Goal: Task Accomplishment & Management: Complete application form

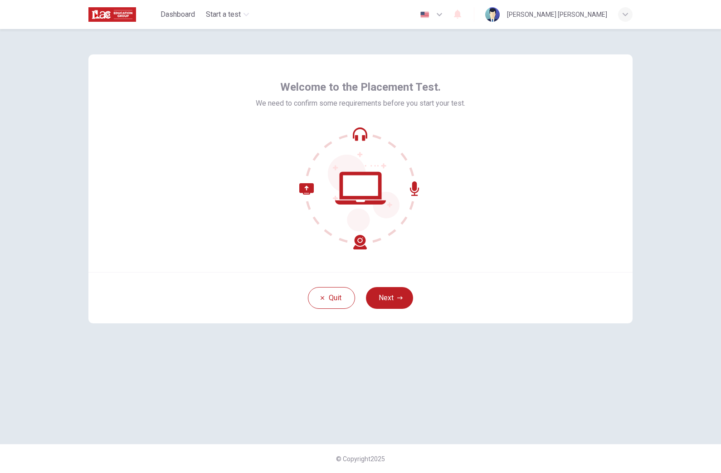
click at [405, 292] on button "Next" at bounding box center [389, 298] width 47 height 22
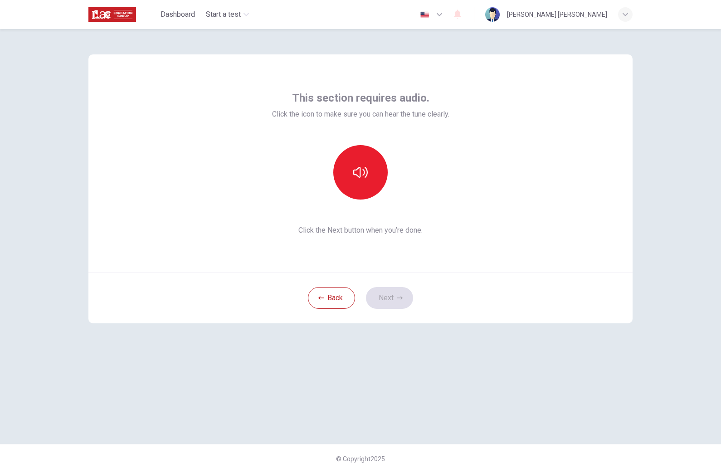
click at [355, 166] on icon "button" at bounding box center [360, 172] width 15 height 15
click at [380, 297] on button "Next" at bounding box center [389, 298] width 47 height 22
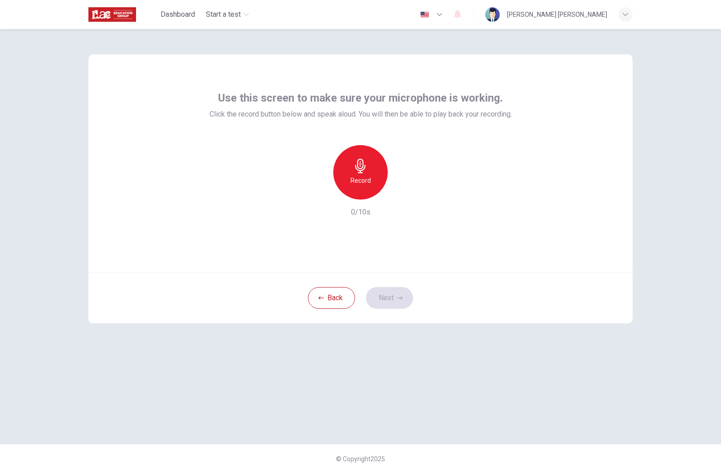
click at [382, 169] on div "Record" at bounding box center [360, 172] width 54 height 54
click at [407, 193] on div "button" at bounding box center [402, 192] width 15 height 15
click at [397, 303] on button "Next" at bounding box center [389, 298] width 47 height 22
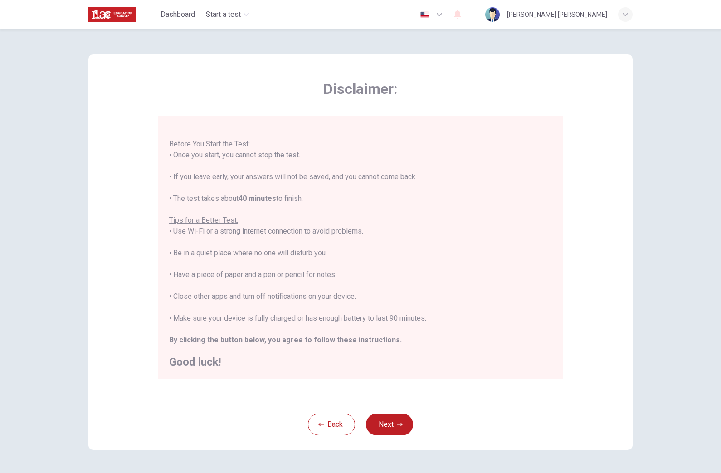
scroll to position [10, 0]
click at [392, 427] on button "Next" at bounding box center [389, 425] width 47 height 22
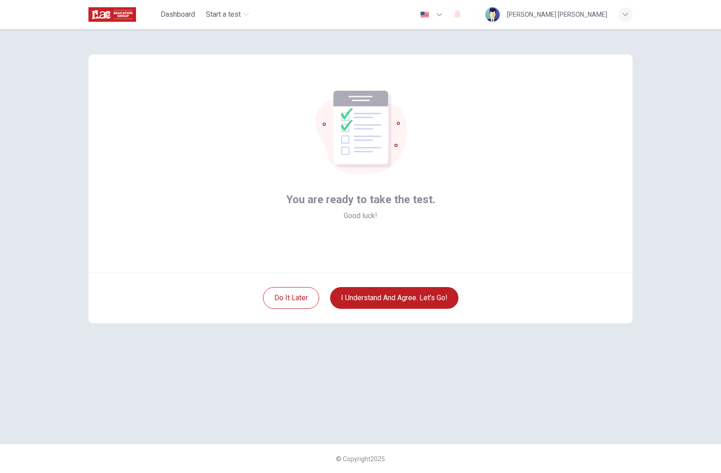
click at [358, 301] on button "I understand and agree. Let’s go!" at bounding box center [394, 298] width 128 height 22
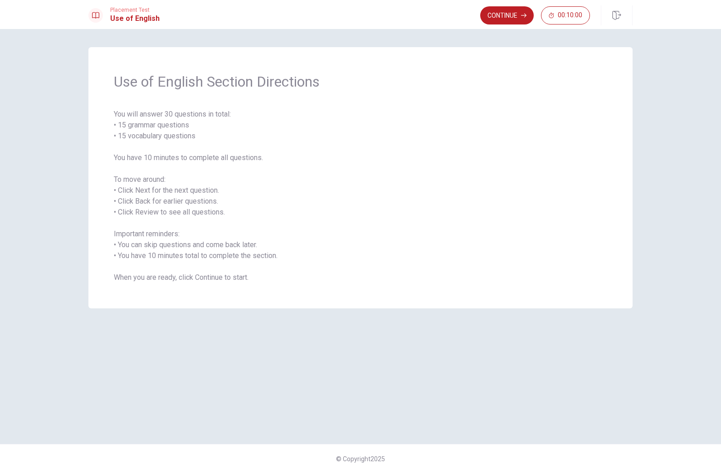
click at [500, 17] on button "Continue" at bounding box center [507, 15] width 54 height 18
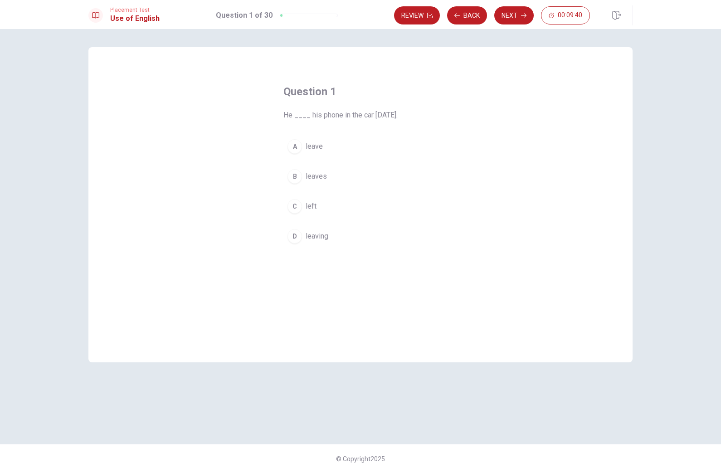
click at [300, 151] on div "A" at bounding box center [295, 146] width 15 height 15
click at [517, 19] on button "Next" at bounding box center [514, 15] width 39 height 18
click at [298, 143] on div "A" at bounding box center [295, 146] width 15 height 15
click at [510, 17] on button "Next" at bounding box center [514, 15] width 39 height 18
click at [295, 176] on div "B" at bounding box center [295, 176] width 15 height 15
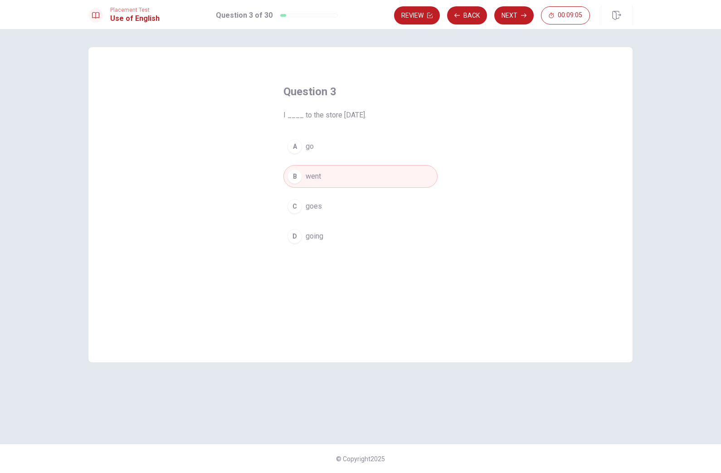
click at [503, 24] on button "Next" at bounding box center [514, 15] width 39 height 18
click at [475, 14] on button "Back" at bounding box center [467, 15] width 40 height 18
click at [462, 11] on button "Back" at bounding box center [467, 15] width 40 height 18
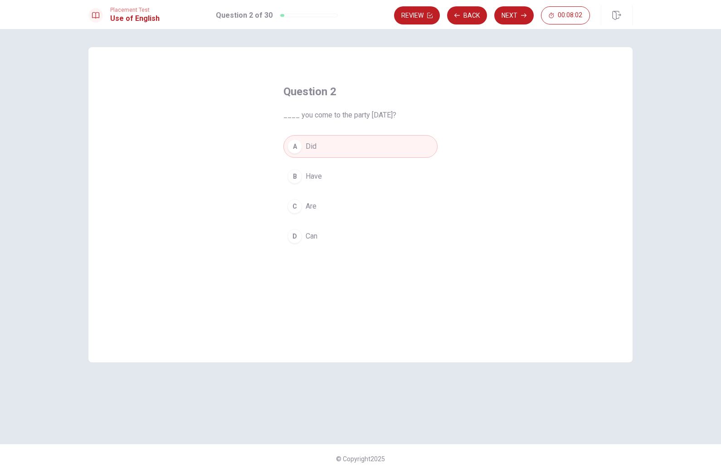
click at [464, 13] on button "Back" at bounding box center [467, 15] width 40 height 18
click at [510, 24] on button "Next" at bounding box center [514, 15] width 39 height 18
click at [306, 242] on button "D Can" at bounding box center [361, 236] width 154 height 23
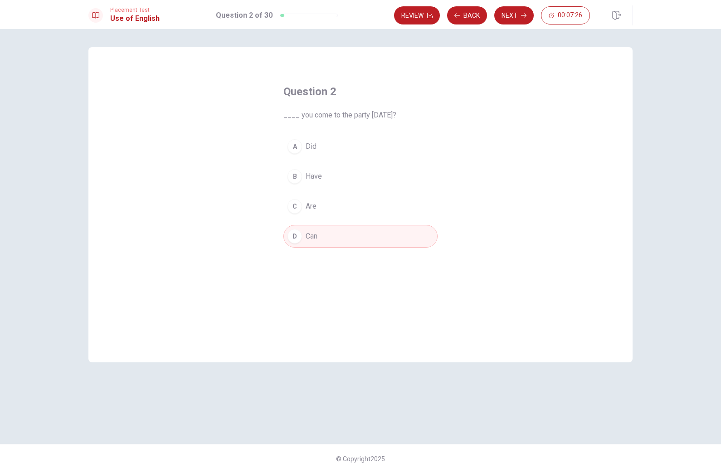
click at [515, 22] on button "Next" at bounding box center [514, 15] width 39 height 18
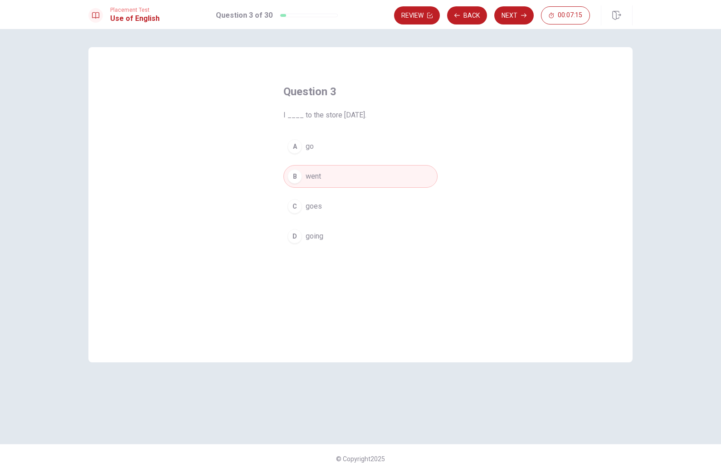
click at [521, 19] on button "Next" at bounding box center [514, 15] width 39 height 18
click at [472, 6] on button "Back" at bounding box center [467, 15] width 40 height 18
click at [467, 18] on button "Back" at bounding box center [467, 15] width 40 height 18
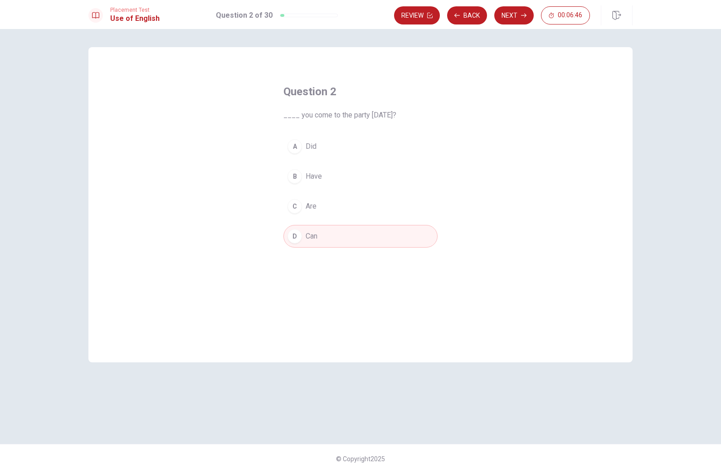
click at [461, 14] on button "Back" at bounding box center [467, 15] width 40 height 18
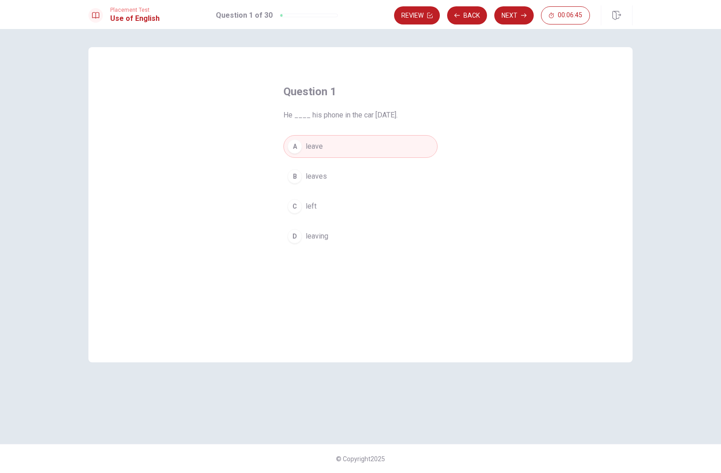
click at [515, 10] on button "Next" at bounding box center [514, 15] width 39 height 18
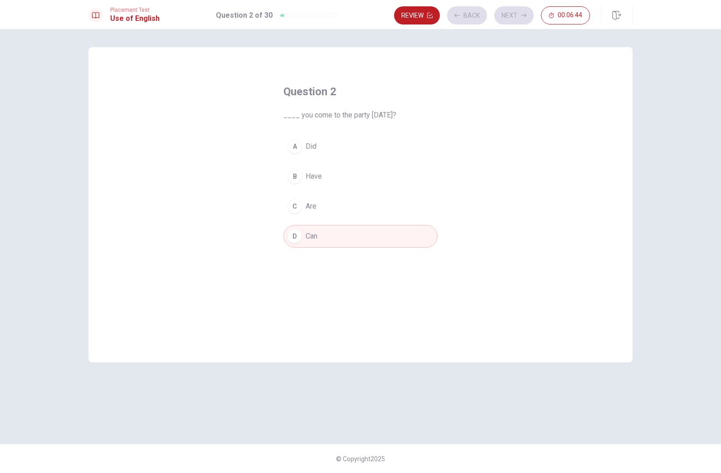
click at [451, 19] on div "Review Back Next 00:06:44" at bounding box center [492, 15] width 196 height 18
click at [456, 19] on button "Back" at bounding box center [467, 15] width 40 height 18
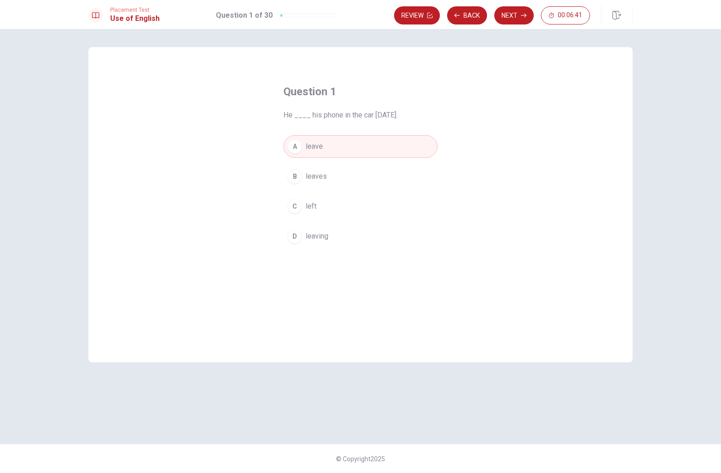
click at [299, 211] on div "C" at bounding box center [295, 206] width 15 height 15
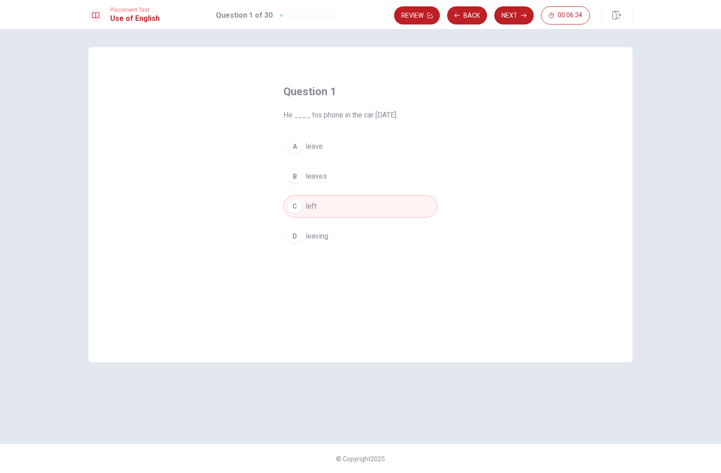
click at [514, 12] on button "Next" at bounding box center [514, 15] width 39 height 18
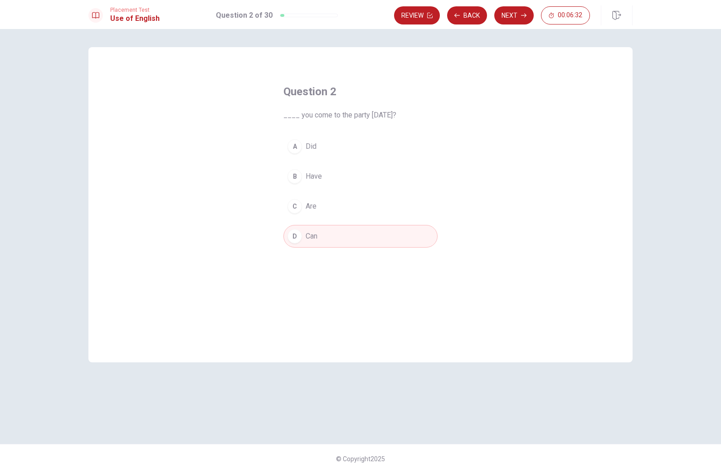
click at [517, 11] on button "Next" at bounding box center [514, 15] width 39 height 18
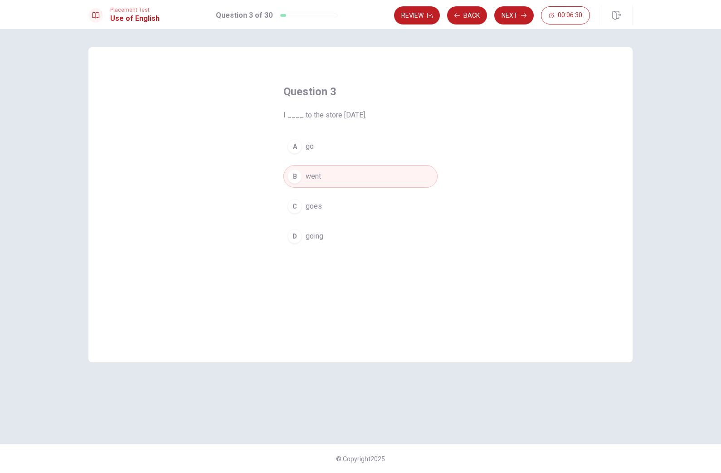
click at [523, 9] on button "Next" at bounding box center [514, 15] width 39 height 18
click at [294, 207] on div "C" at bounding box center [295, 206] width 15 height 15
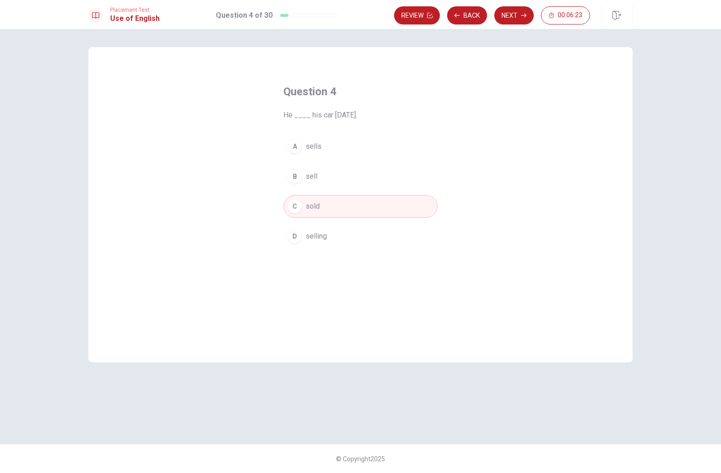
click at [471, 14] on button "Back" at bounding box center [467, 15] width 40 height 18
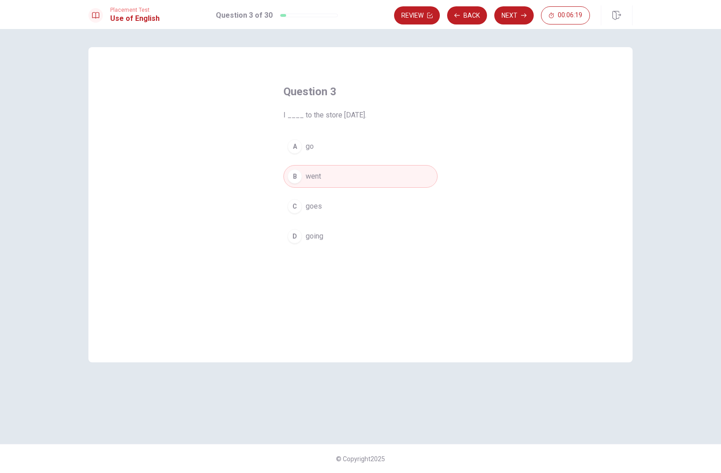
click at [504, 29] on div "Question 3 I ____ to the store [DATE]. A go B went C goes D going © Copyright 2…" at bounding box center [360, 251] width 721 height 444
click at [517, 9] on button "Next" at bounding box center [514, 15] width 39 height 18
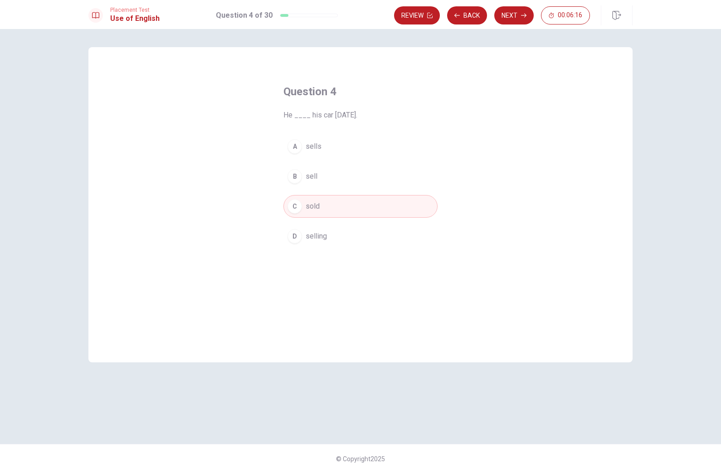
click at [517, 15] on button "Next" at bounding box center [514, 15] width 39 height 18
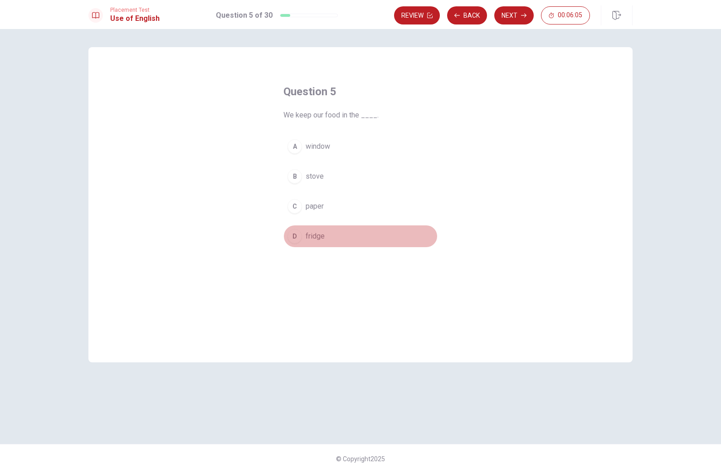
click at [296, 240] on div "D" at bounding box center [295, 236] width 15 height 15
click at [511, 16] on button "Next" at bounding box center [514, 15] width 39 height 18
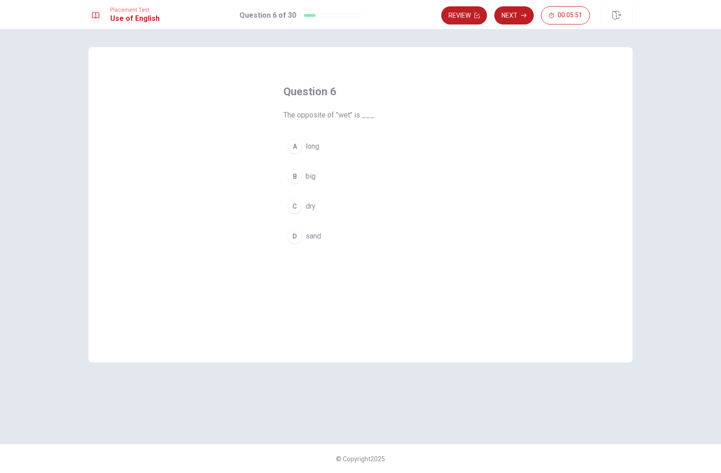
click at [301, 204] on div "C" at bounding box center [295, 206] width 15 height 15
click at [506, 24] on button "Next" at bounding box center [514, 15] width 39 height 18
click at [296, 237] on div "D" at bounding box center [295, 236] width 15 height 15
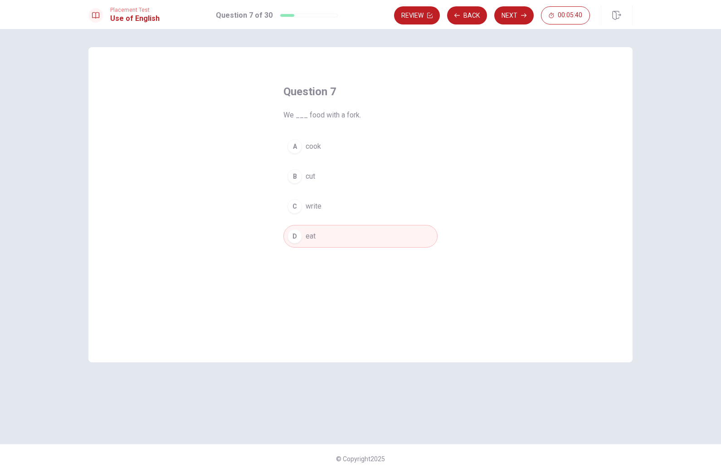
click at [514, 20] on button "Next" at bounding box center [514, 15] width 39 height 18
click at [294, 207] on div "C" at bounding box center [295, 206] width 15 height 15
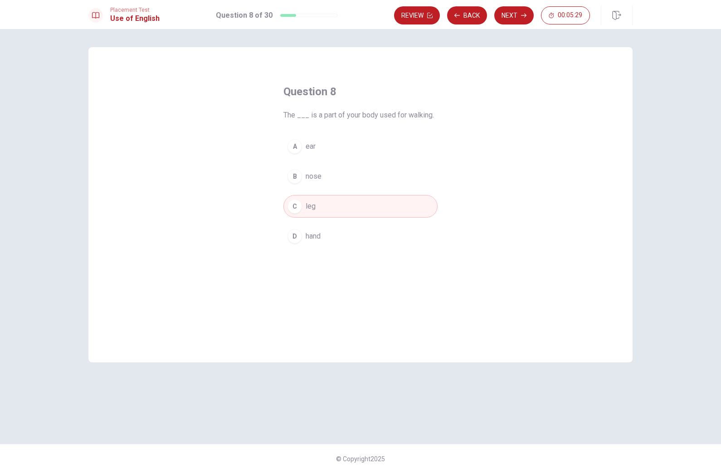
click at [514, 15] on button "Next" at bounding box center [514, 15] width 39 height 18
click at [292, 246] on button "D dull" at bounding box center [361, 236] width 154 height 23
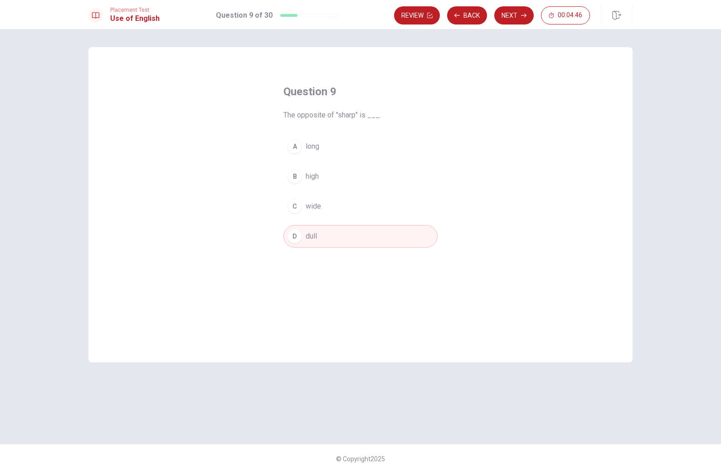
click at [509, 12] on button "Next" at bounding box center [514, 15] width 39 height 18
click at [300, 207] on div "C" at bounding box center [295, 206] width 15 height 15
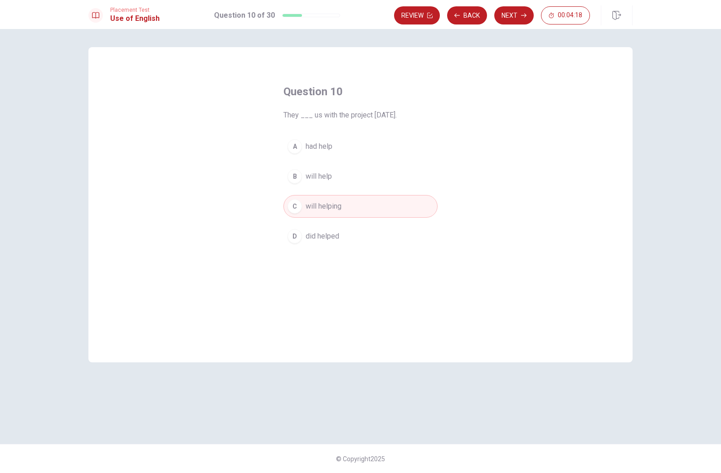
click at [517, 15] on button "Next" at bounding box center [514, 15] width 39 height 18
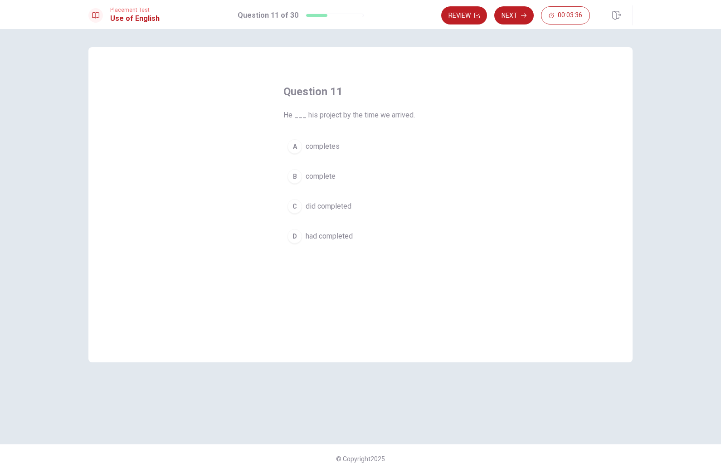
click at [300, 206] on div "C" at bounding box center [295, 206] width 15 height 15
click at [518, 20] on button "Next" at bounding box center [514, 15] width 39 height 18
click at [303, 146] on button "A would goes" at bounding box center [361, 146] width 154 height 23
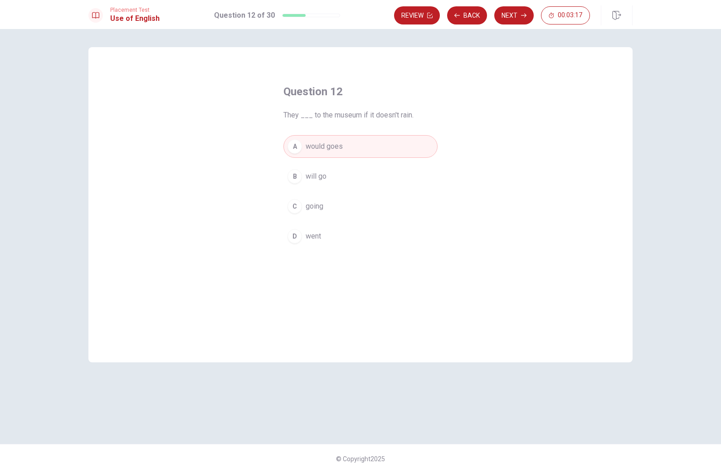
click at [513, 22] on button "Next" at bounding box center [514, 15] width 39 height 18
click at [293, 250] on div "D" at bounding box center [295, 247] width 15 height 15
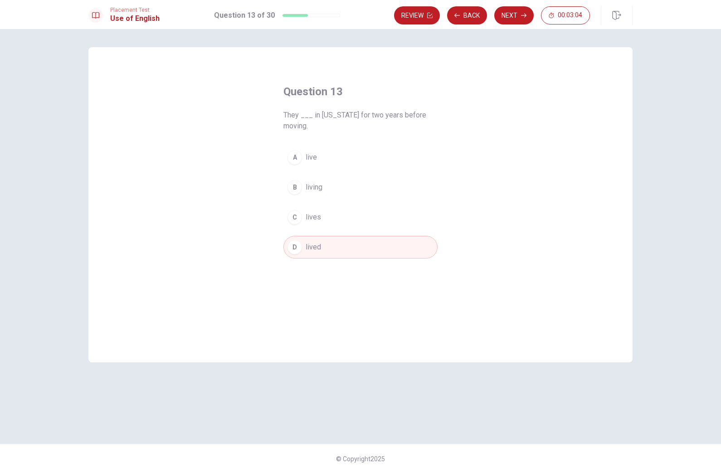
click at [519, 15] on button "Next" at bounding box center [514, 15] width 39 height 18
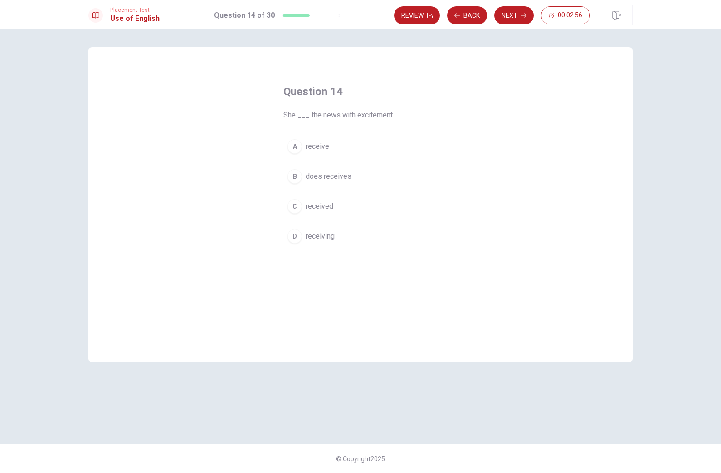
click at [306, 200] on button "C received" at bounding box center [361, 206] width 154 height 23
click at [515, 11] on button "Next" at bounding box center [514, 15] width 39 height 18
click at [300, 148] on div "A" at bounding box center [295, 146] width 15 height 15
click at [518, 15] on button "Next" at bounding box center [514, 15] width 39 height 18
click at [303, 242] on button "D recipe" at bounding box center [361, 236] width 154 height 23
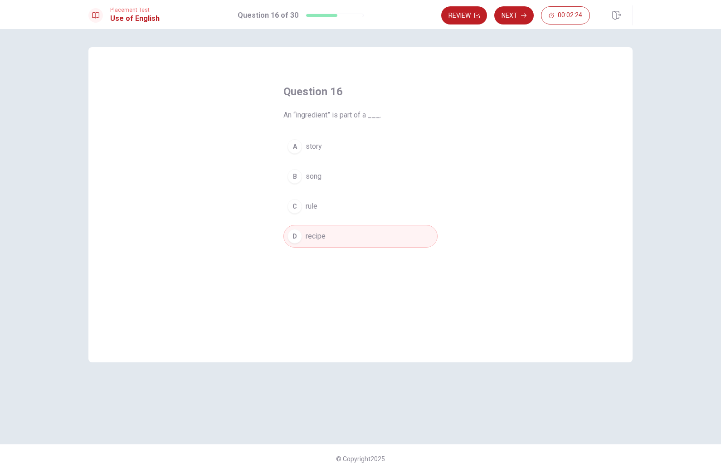
click at [526, 14] on icon "button" at bounding box center [523, 15] width 5 height 5
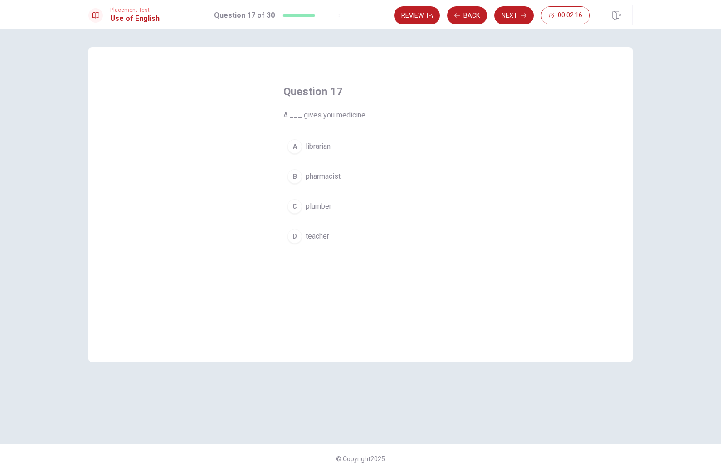
click at [299, 177] on div "B" at bounding box center [295, 176] width 15 height 15
click at [509, 12] on button "Next" at bounding box center [514, 15] width 39 height 18
click at [301, 180] on div "B" at bounding box center [295, 176] width 15 height 15
click at [515, 10] on button "Next" at bounding box center [514, 15] width 39 height 18
click at [292, 145] on div "A" at bounding box center [295, 146] width 15 height 15
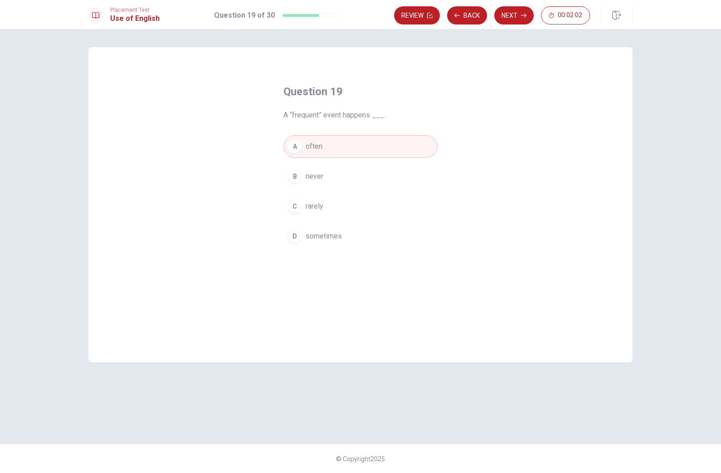
click at [521, 15] on icon "button" at bounding box center [523, 15] width 5 height 5
click at [298, 142] on div "A" at bounding box center [295, 146] width 15 height 15
click at [517, 17] on button "Next" at bounding box center [514, 15] width 39 height 18
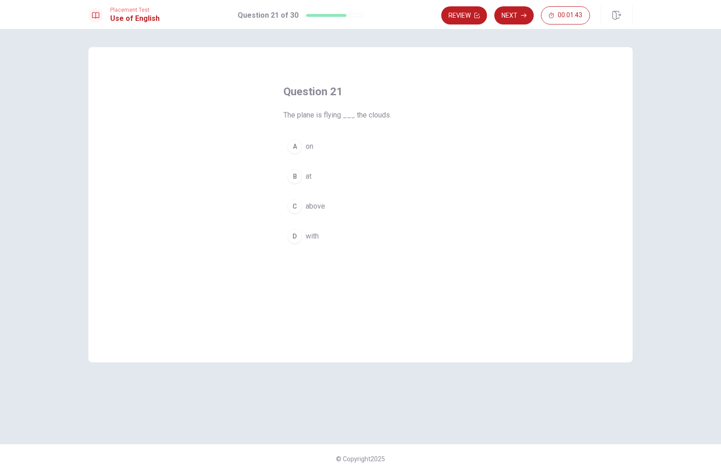
click at [297, 206] on div "C" at bounding box center [295, 206] width 15 height 15
click at [517, 19] on button "Next" at bounding box center [514, 15] width 39 height 18
click at [299, 240] on div "D" at bounding box center [295, 236] width 15 height 15
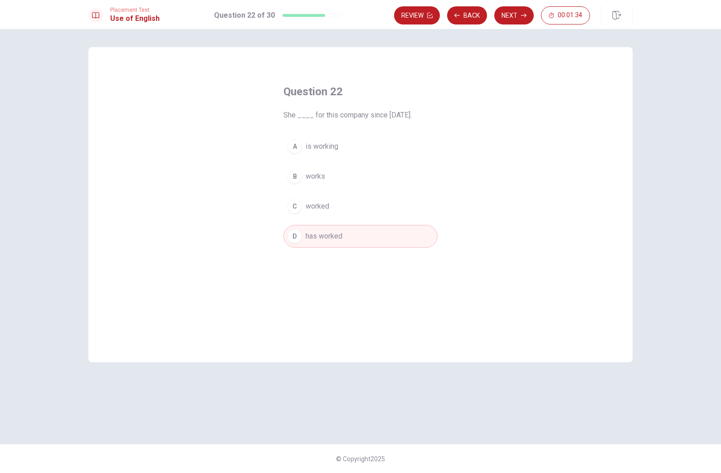
click at [514, 16] on button "Next" at bounding box center [514, 15] width 39 height 18
click at [306, 202] on span "will send" at bounding box center [320, 206] width 29 height 11
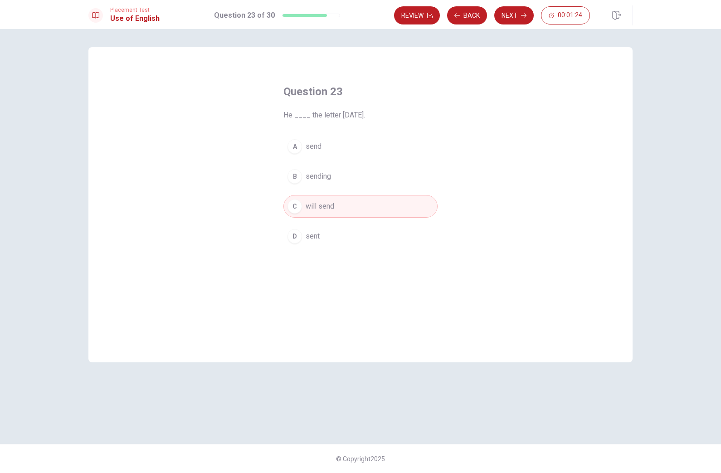
click at [514, 16] on button "Next" at bounding box center [514, 15] width 39 height 18
click at [297, 240] on div "D" at bounding box center [295, 236] width 15 height 15
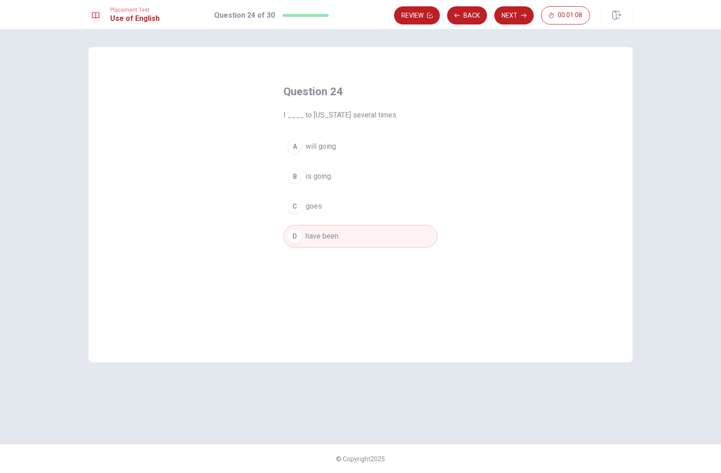
click at [511, 10] on button "Next" at bounding box center [514, 15] width 39 height 18
click at [300, 175] on div "B" at bounding box center [295, 176] width 15 height 15
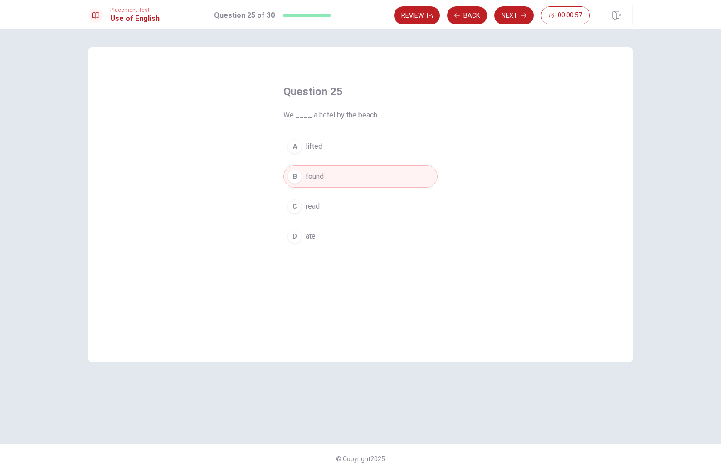
click at [528, 9] on button "Next" at bounding box center [514, 15] width 39 height 18
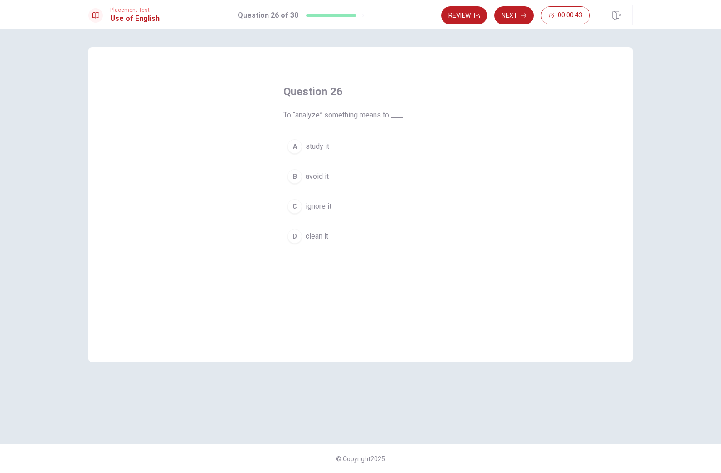
click at [302, 144] on div "A" at bounding box center [295, 146] width 15 height 15
click at [513, 16] on button "Next" at bounding box center [514, 15] width 39 height 18
click at [299, 206] on div "C" at bounding box center [295, 206] width 15 height 15
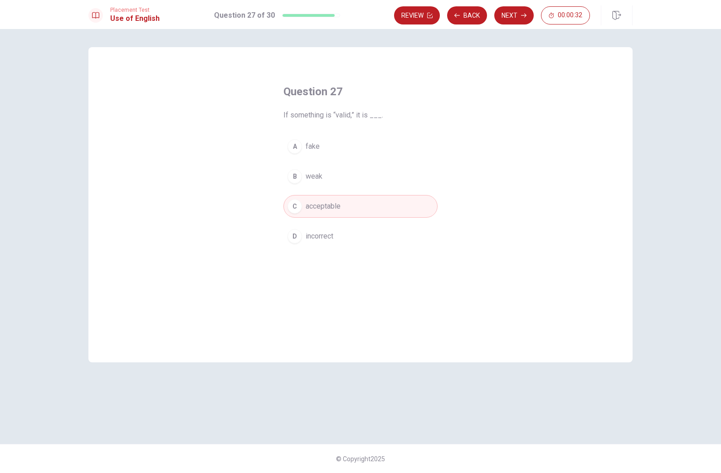
click at [519, 9] on button "Next" at bounding box center [514, 15] width 39 height 18
click at [306, 143] on span "need" at bounding box center [314, 146] width 16 height 11
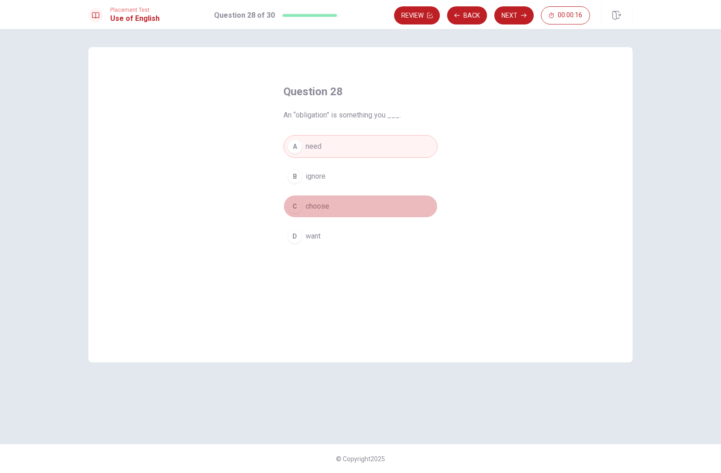
click at [302, 209] on button "C choose" at bounding box center [361, 206] width 154 height 23
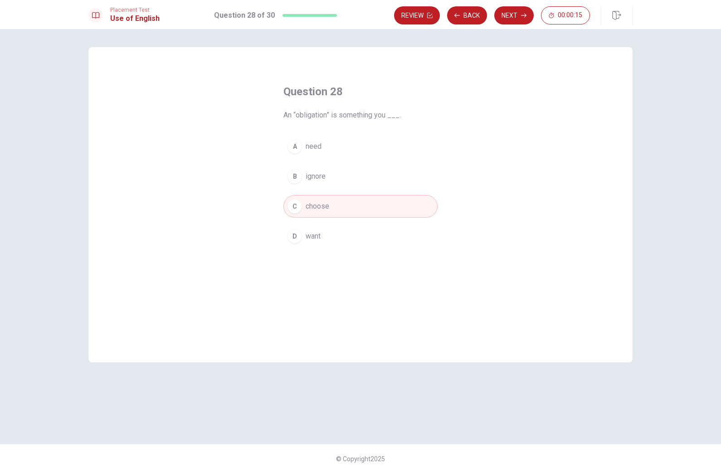
click at [505, 18] on button "Next" at bounding box center [514, 15] width 39 height 18
click at [296, 152] on div "A" at bounding box center [295, 146] width 15 height 15
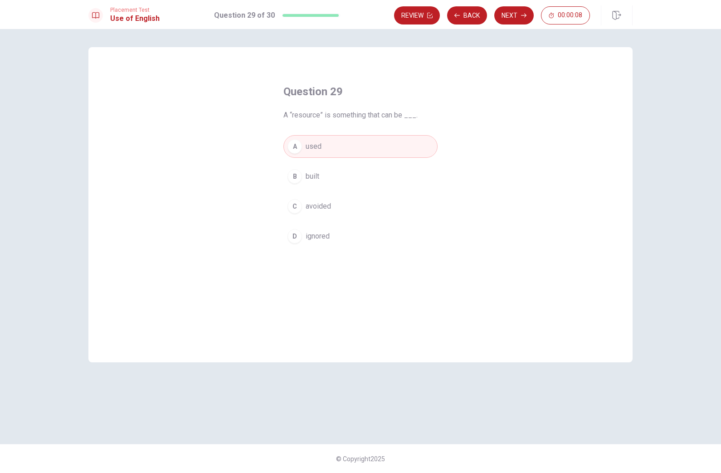
click at [527, 13] on button "Next" at bounding box center [514, 15] width 39 height 18
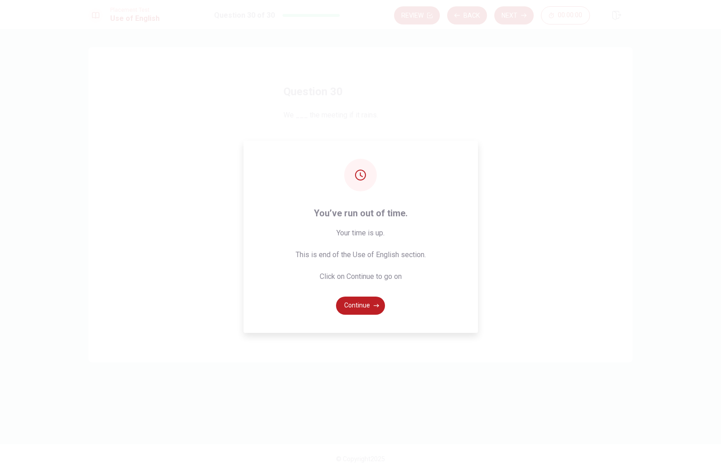
click at [360, 304] on button "Continue" at bounding box center [360, 306] width 49 height 18
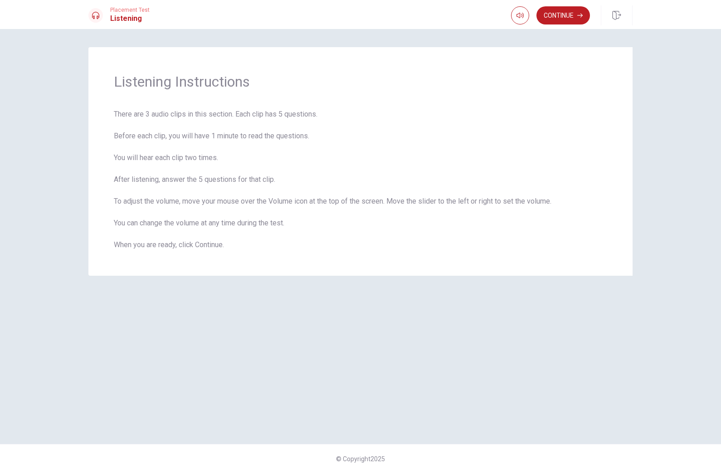
click at [564, 14] on button "Continue" at bounding box center [564, 15] width 54 height 18
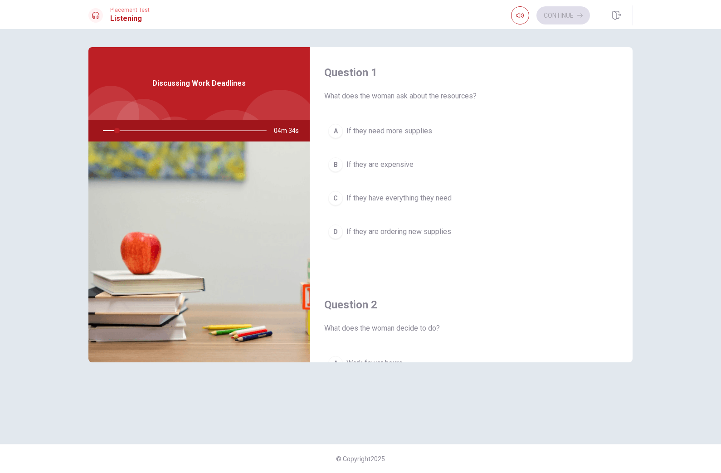
click at [561, 5] on div "Continue" at bounding box center [572, 15] width 122 height 20
click at [563, 20] on div "Continue" at bounding box center [550, 15] width 79 height 18
click at [180, 74] on div "Discussing Work Deadlines" at bounding box center [198, 83] width 221 height 73
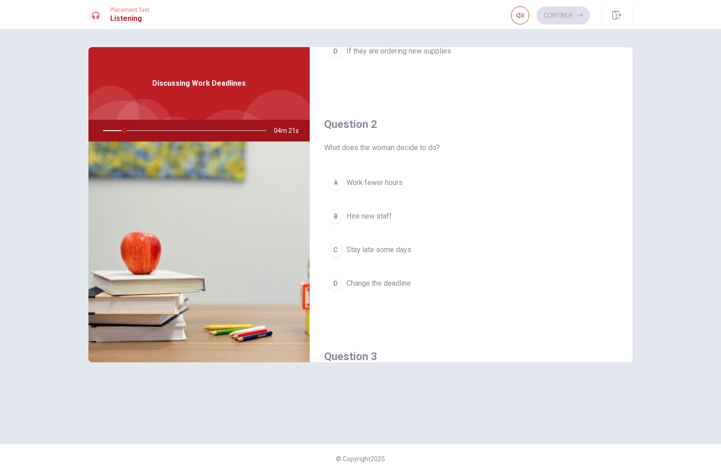
click at [246, 103] on div "Discussing Work Deadlines" at bounding box center [198, 83] width 221 height 73
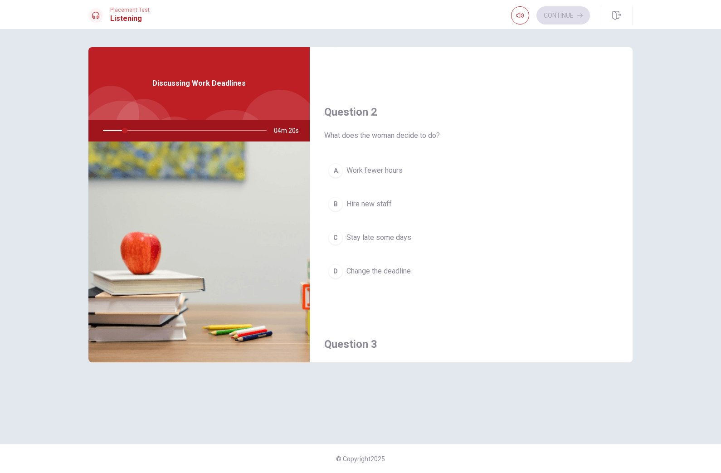
scroll to position [193, 0]
click at [149, 78] on div "Discussing Work Deadlines" at bounding box center [198, 83] width 221 height 73
click at [208, 91] on div "Discussing Work Deadlines" at bounding box center [198, 83] width 221 height 73
click at [180, 72] on div "Discussing Work Deadlines" at bounding box center [198, 83] width 221 height 73
click at [555, 20] on div "Continue" at bounding box center [550, 15] width 79 height 18
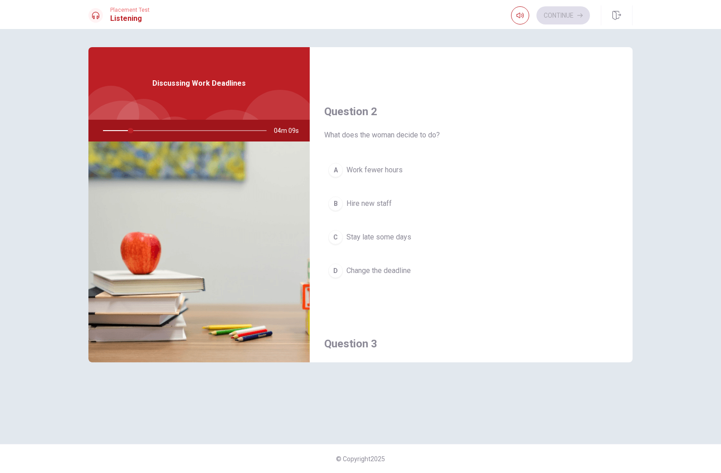
click at [521, 16] on icon "button" at bounding box center [520, 15] width 7 height 5
click at [522, 15] on icon "button" at bounding box center [520, 15] width 7 height 7
click at [614, 17] on icon "button" at bounding box center [616, 15] width 9 height 9
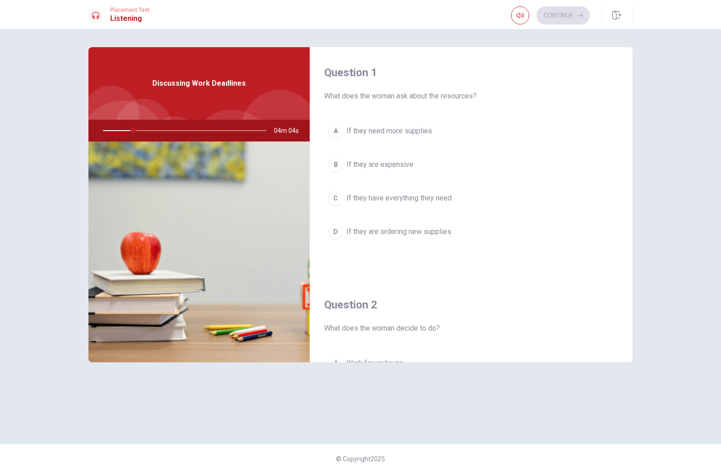
scroll to position [0, 0]
click at [103, 23] on div "Placement Test Listening" at bounding box center [118, 15] width 61 height 17
click at [122, 24] on div "Placement Test Listening Continue" at bounding box center [360, 15] width 573 height 20
click at [122, 22] on h1 "Listening" at bounding box center [129, 18] width 39 height 11
click at [272, 129] on div at bounding box center [183, 131] width 182 height 22
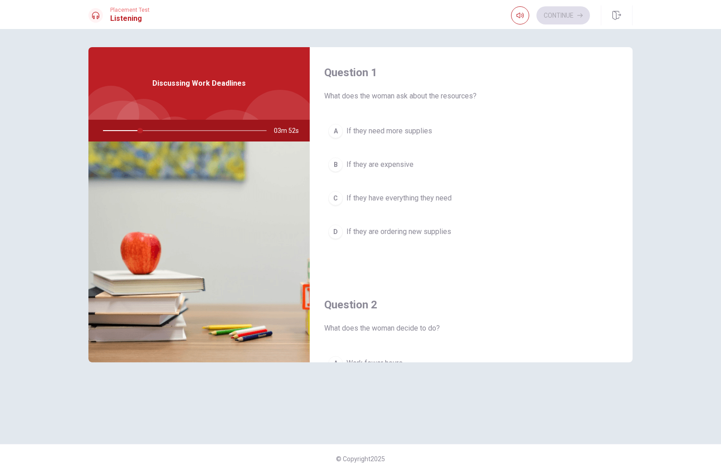
click at [271, 129] on div at bounding box center [183, 131] width 182 height 22
click at [242, 92] on div "Discussing Work Deadlines" at bounding box center [198, 83] width 221 height 73
click at [336, 129] on div "A" at bounding box center [335, 131] width 15 height 15
click at [334, 132] on div "A" at bounding box center [335, 132] width 15 height 15
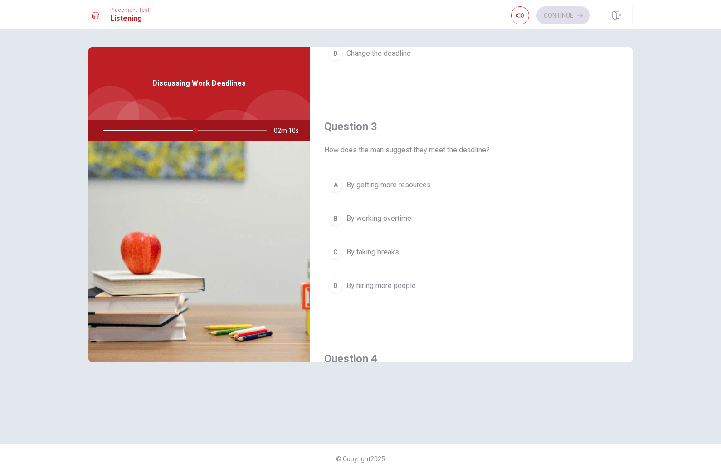
scroll to position [448, 0]
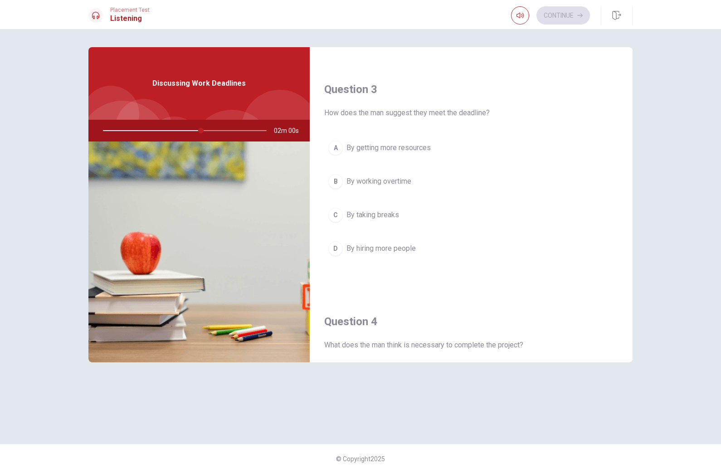
click at [328, 183] on div "B" at bounding box center [335, 181] width 15 height 15
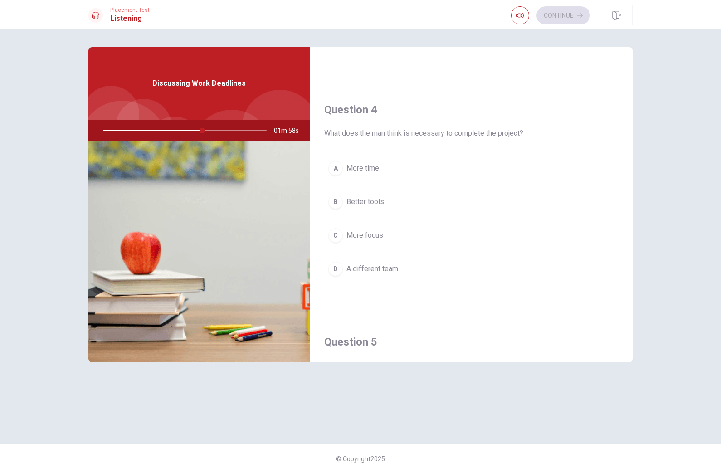
scroll to position [662, 0]
click at [334, 228] on div "C" at bounding box center [335, 232] width 15 height 15
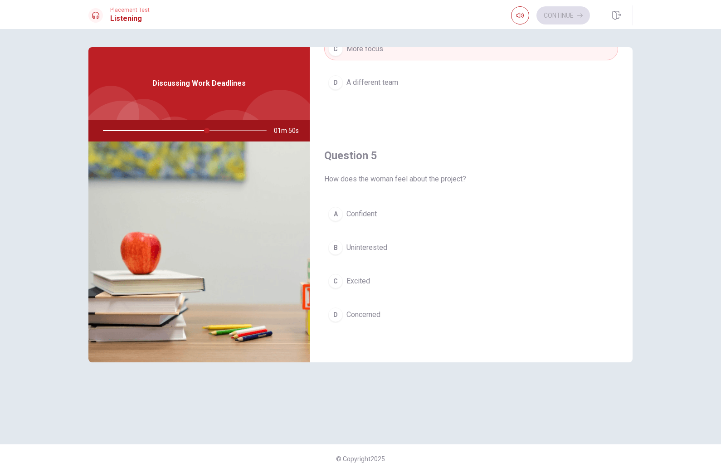
scroll to position [846, 0]
click at [333, 314] on div "D" at bounding box center [335, 315] width 15 height 15
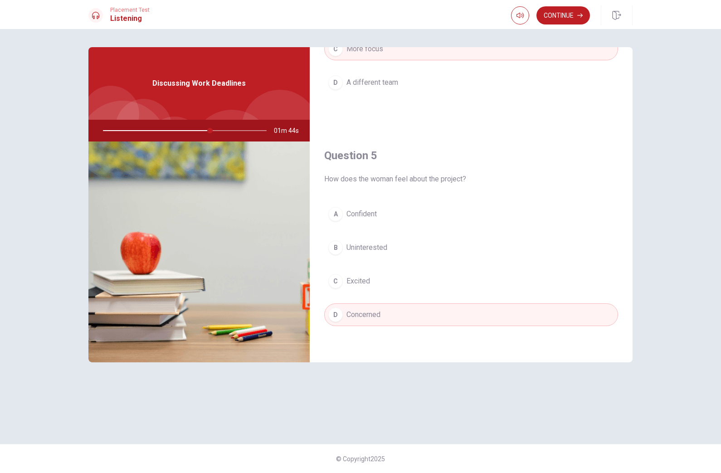
click at [576, 17] on button "Continue" at bounding box center [564, 15] width 54 height 18
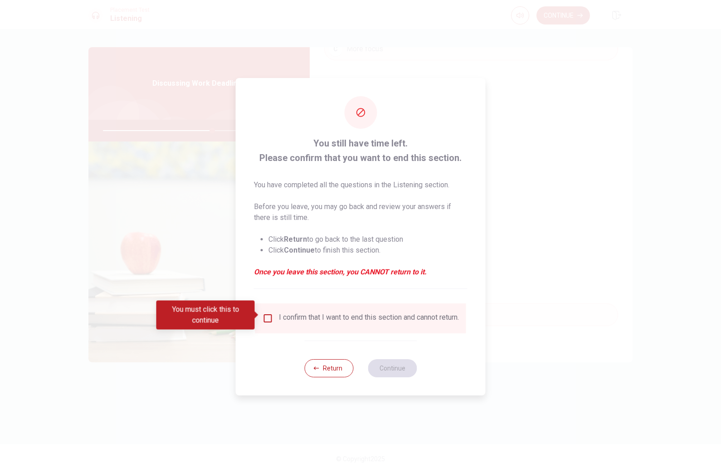
click at [260, 331] on div "I confirm that I want to end this section and cannot return." at bounding box center [360, 319] width 211 height 30
click at [281, 319] on div "I confirm that I want to end this section and cannot return." at bounding box center [369, 318] width 180 height 11
click at [264, 318] on input "You must click this to continue" at bounding box center [268, 318] width 11 height 11
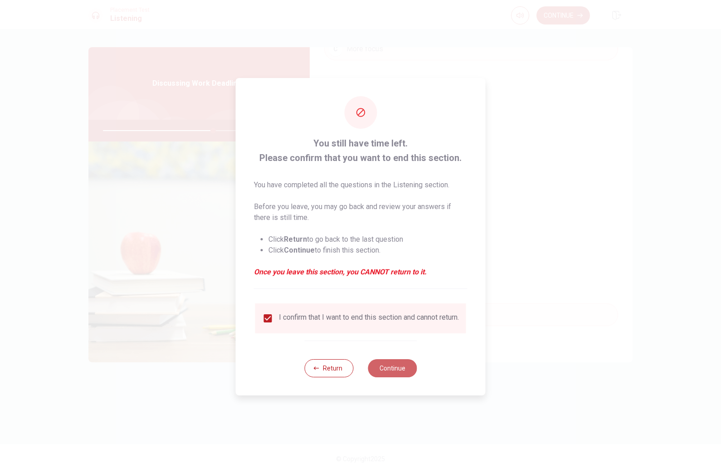
click at [398, 372] on button "Continue" at bounding box center [392, 368] width 49 height 18
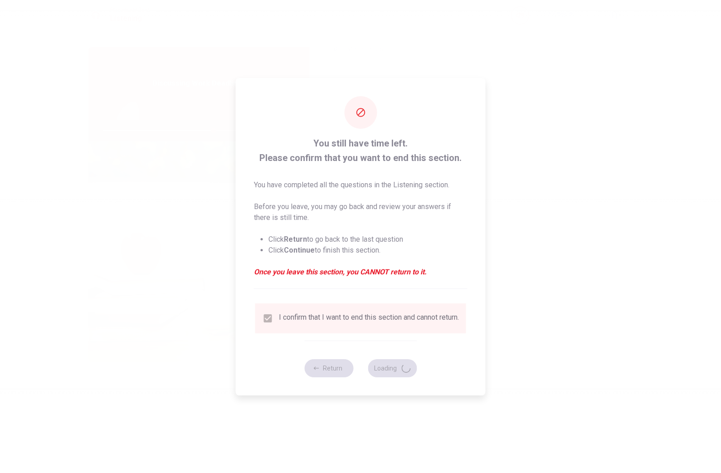
type input "68"
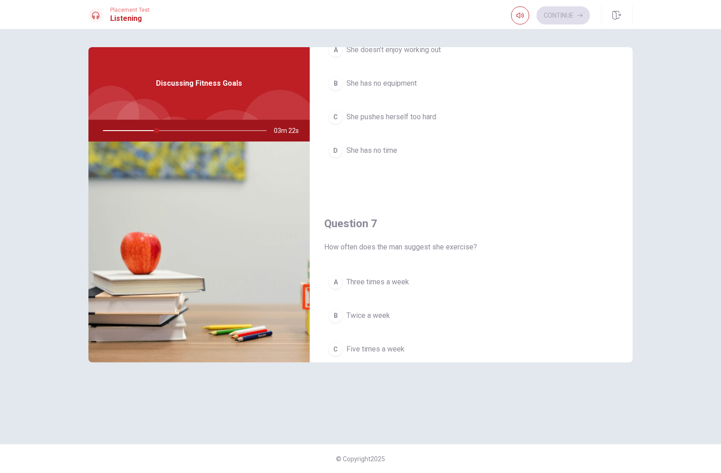
scroll to position [96, 0]
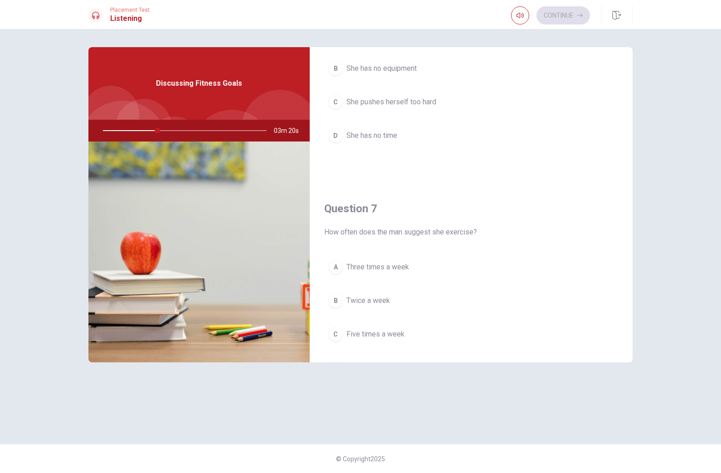
click at [337, 264] on div "A" at bounding box center [335, 267] width 15 height 15
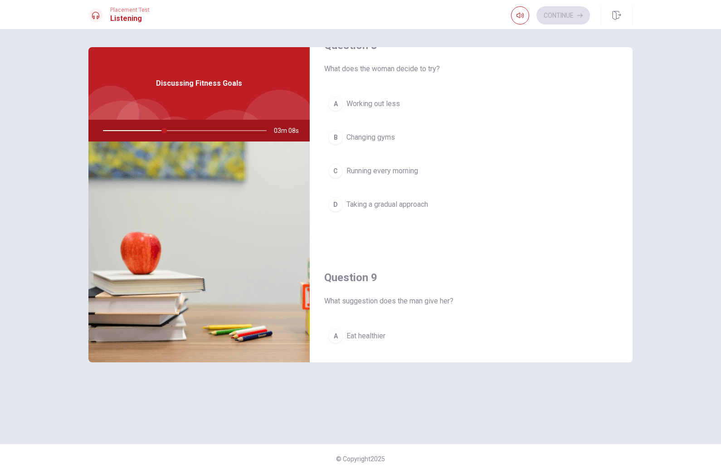
scroll to position [492, 0]
click at [336, 204] on div "D" at bounding box center [335, 204] width 15 height 15
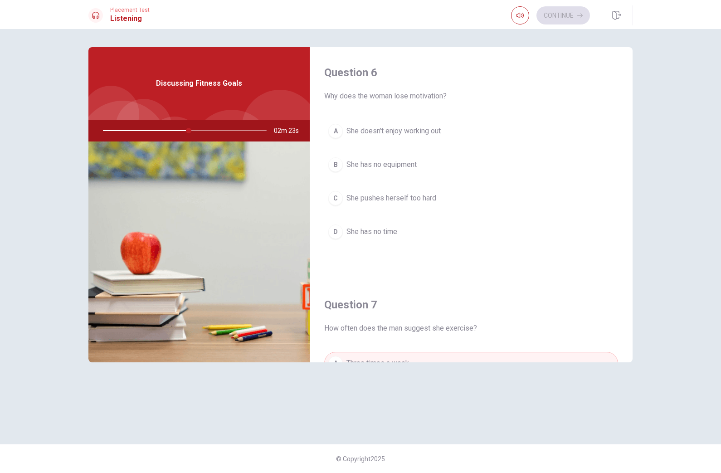
scroll to position [0, 0]
click at [339, 198] on div "C" at bounding box center [335, 198] width 15 height 15
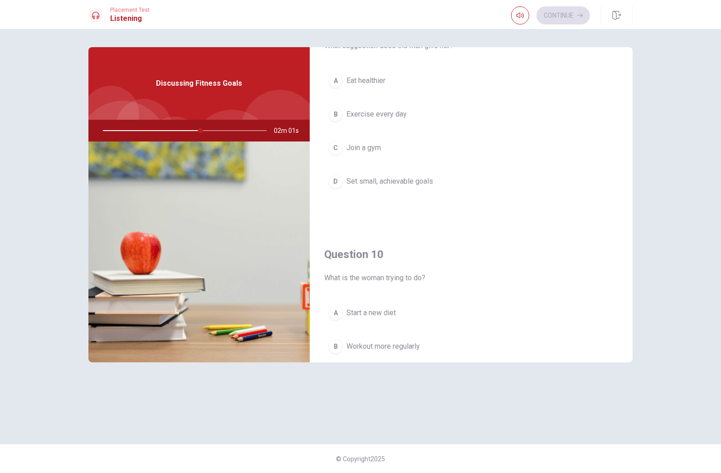
scroll to position [754, 0]
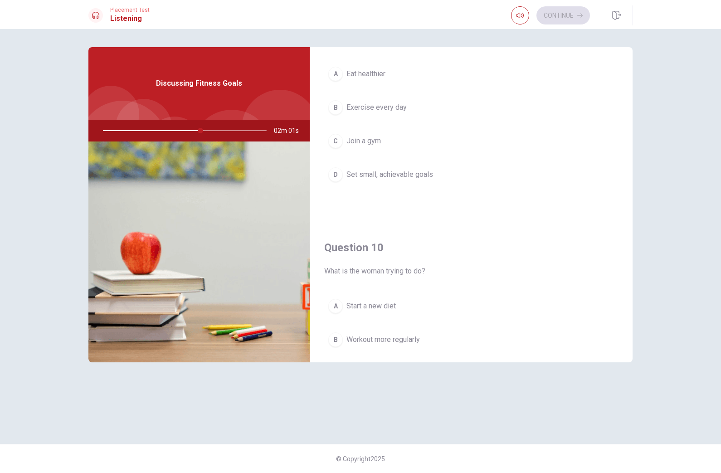
click at [431, 179] on span "Set small, achievable goals" at bounding box center [390, 174] width 87 height 11
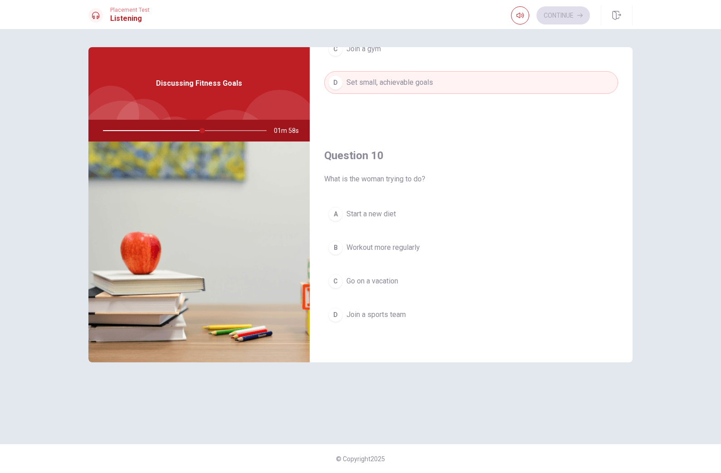
scroll to position [846, 0]
click at [416, 257] on button "B Workout more regularly" at bounding box center [471, 247] width 294 height 23
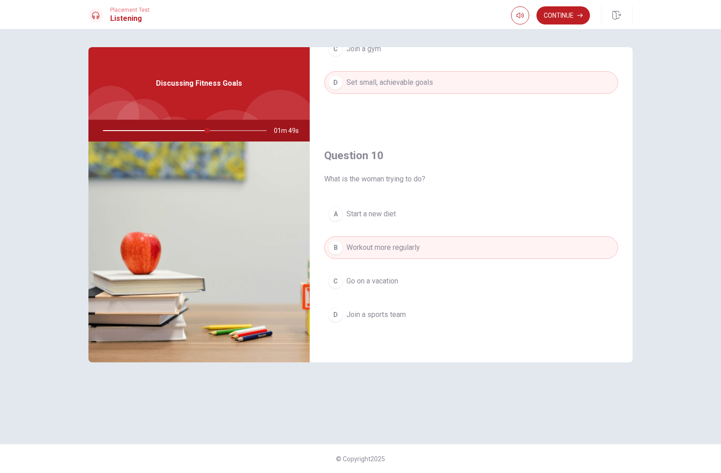
click at [515, 16] on button "button" at bounding box center [520, 15] width 18 height 18
click at [518, 13] on icon "button" at bounding box center [520, 15] width 7 height 7
click at [518, 17] on icon "button" at bounding box center [520, 15] width 7 height 5
click at [512, 42] on div "Question 6 Why does the woman lose motivation? A She doesn’t enjoy working out …" at bounding box center [360, 251] width 721 height 444
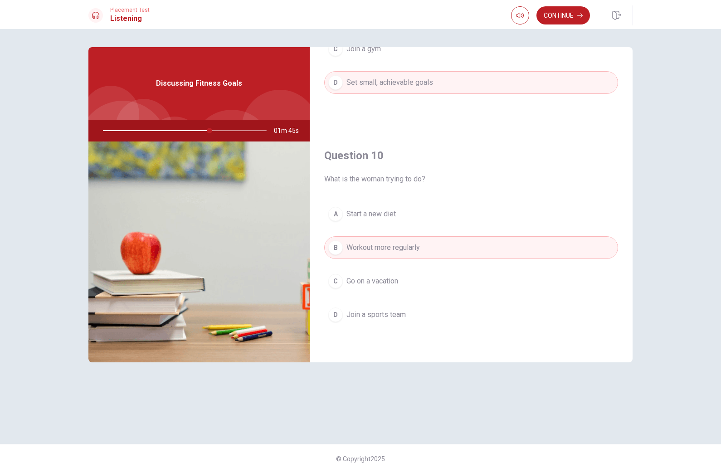
click at [278, 77] on div "Discussing Fitness Goals" at bounding box center [198, 83] width 221 height 73
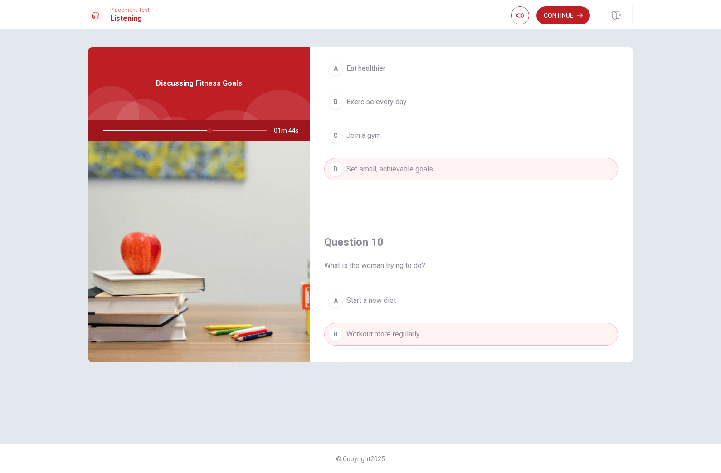
scroll to position [786, 0]
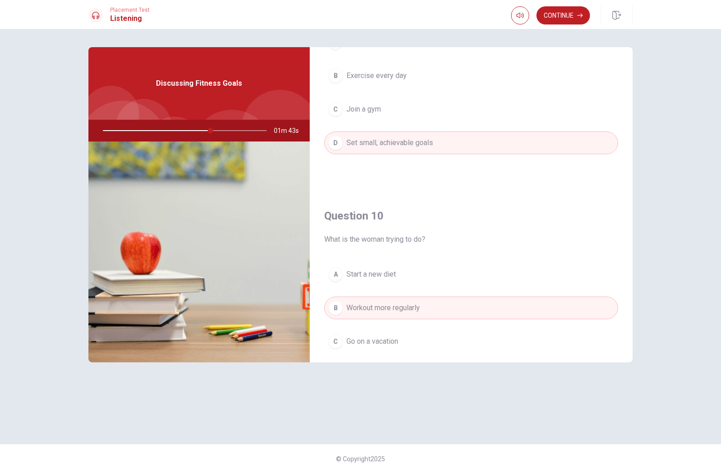
click at [563, 14] on button "Continue" at bounding box center [564, 15] width 54 height 18
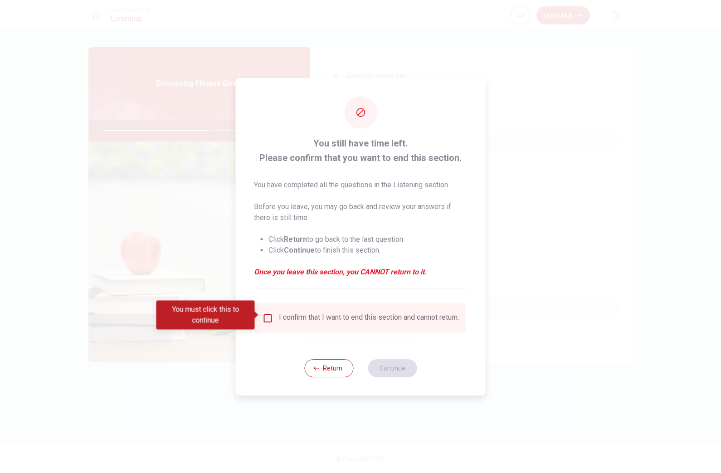
click at [375, 304] on div "I confirm that I want to end this section and cannot return." at bounding box center [360, 319] width 211 height 30
click at [272, 314] on input "You must click this to continue" at bounding box center [268, 318] width 11 height 11
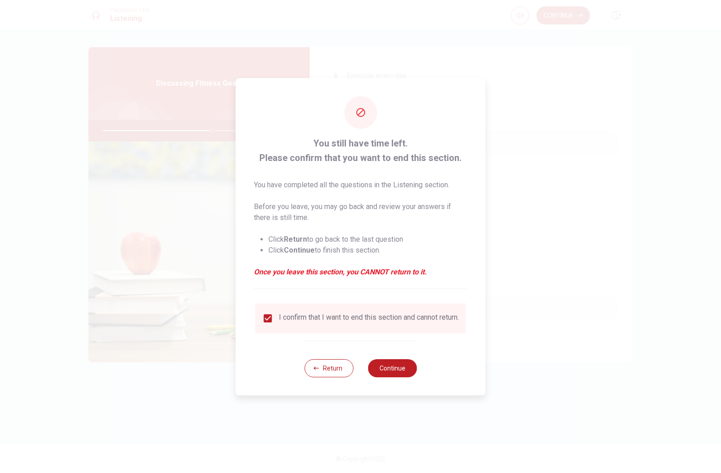
click at [391, 375] on button "Continue" at bounding box center [392, 368] width 49 height 18
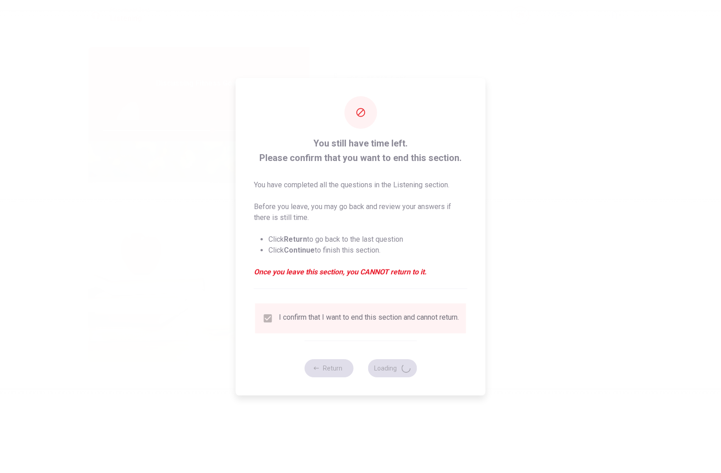
type input "67"
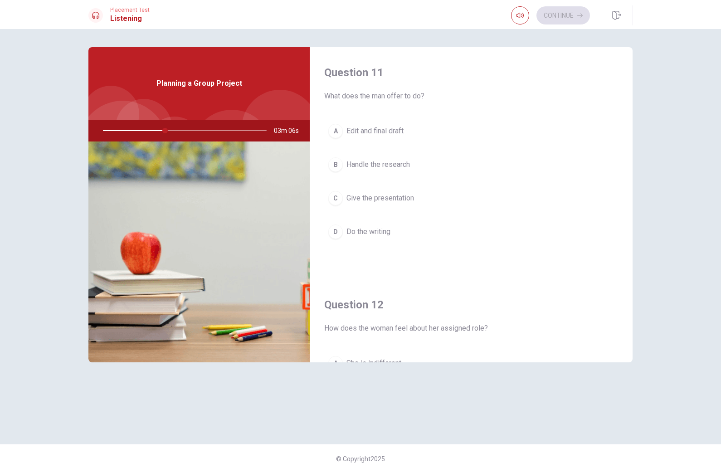
scroll to position [0, 0]
click at [380, 204] on button "C Give the presentation" at bounding box center [471, 198] width 294 height 23
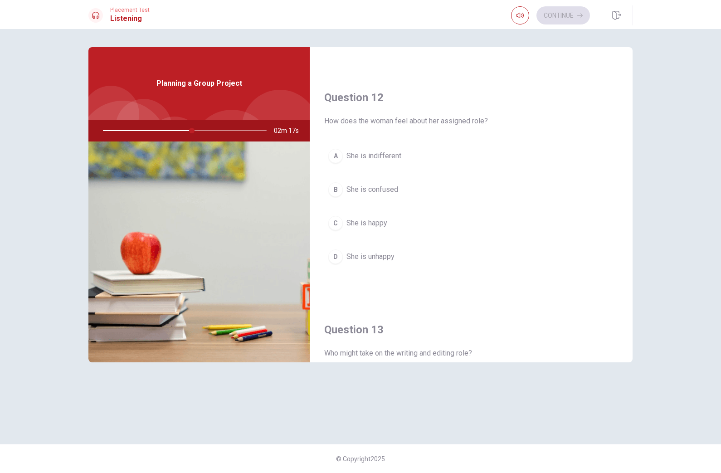
scroll to position [209, 0]
click at [342, 160] on button "A She is indifferent" at bounding box center [471, 154] width 294 height 23
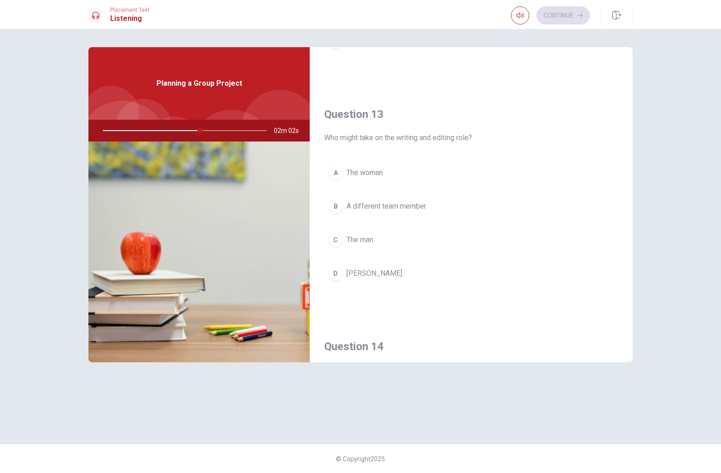
scroll to position [423, 0]
click at [403, 215] on button "B A different team member" at bounding box center [471, 206] width 294 height 23
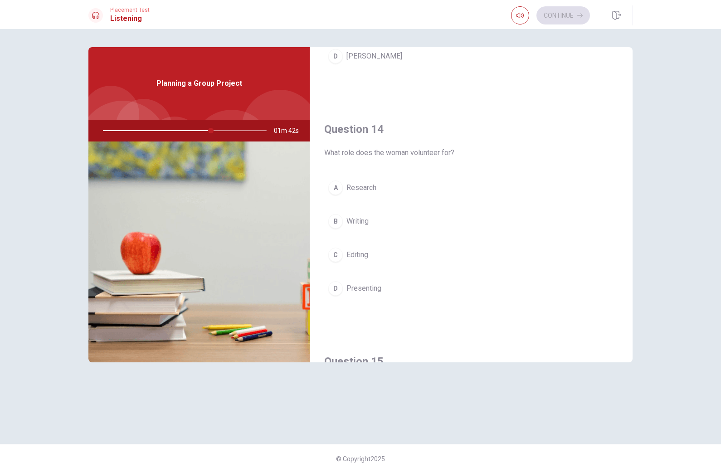
scroll to position [641, 0]
click at [338, 229] on button "B Writing" at bounding box center [471, 220] width 294 height 23
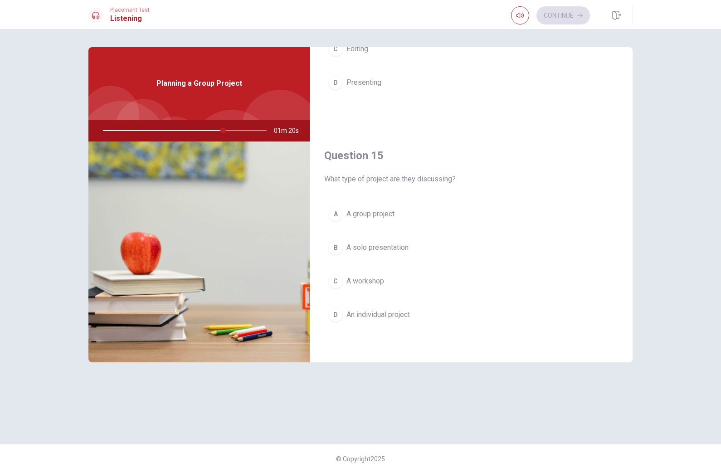
scroll to position [846, 0]
click at [385, 211] on span "A group project" at bounding box center [371, 214] width 48 height 11
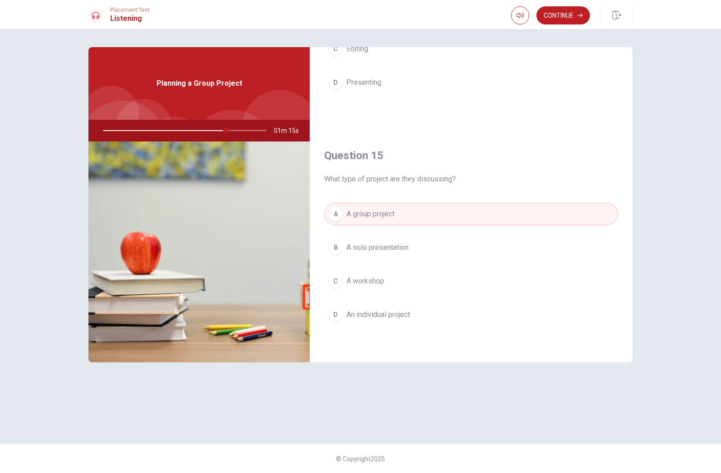
click at [564, 15] on button "Continue" at bounding box center [564, 15] width 54 height 18
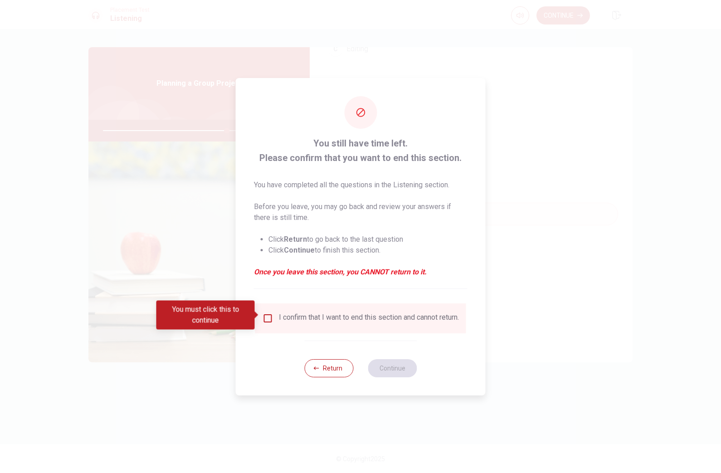
click at [325, 318] on div "I confirm that I want to end this section and cannot return." at bounding box center [369, 318] width 180 height 11
click at [266, 313] on input "You must click this to continue" at bounding box center [268, 318] width 11 height 11
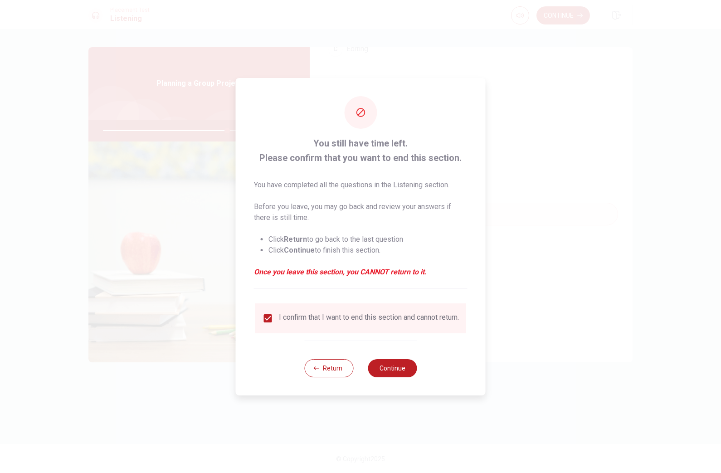
click at [400, 377] on button "Continue" at bounding box center [392, 368] width 49 height 18
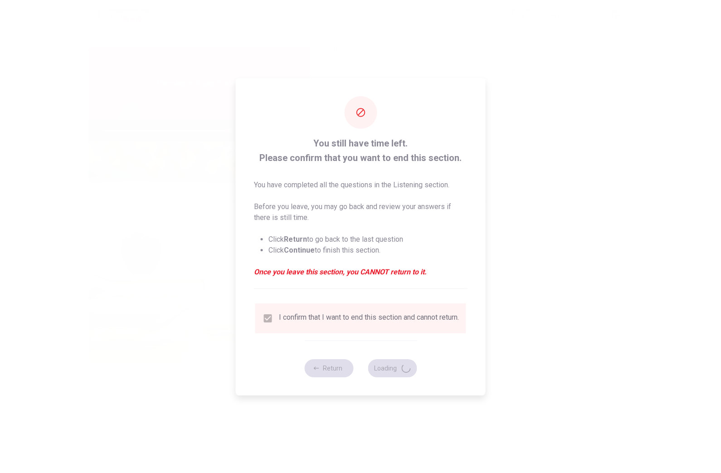
type input "77"
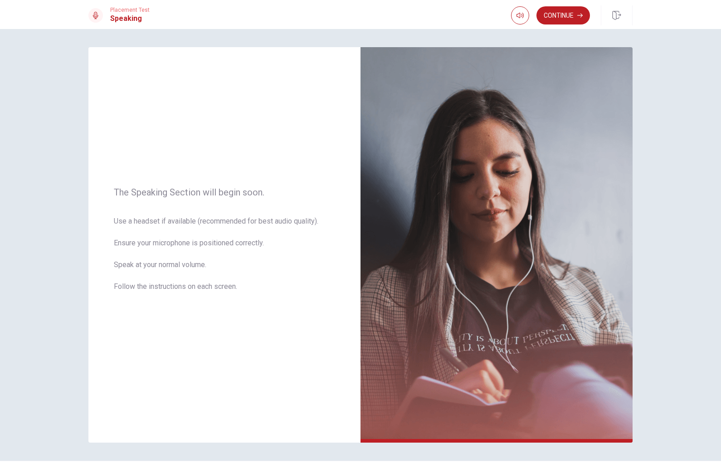
click at [574, 13] on button "Continue" at bounding box center [564, 15] width 54 height 18
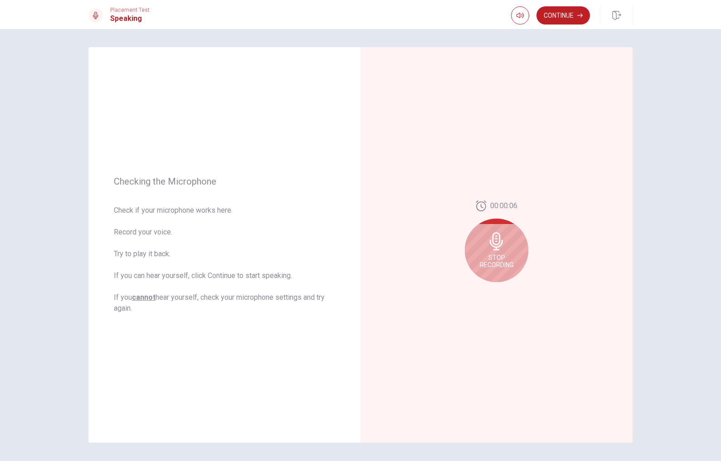
click at [498, 249] on icon at bounding box center [496, 241] width 13 height 18
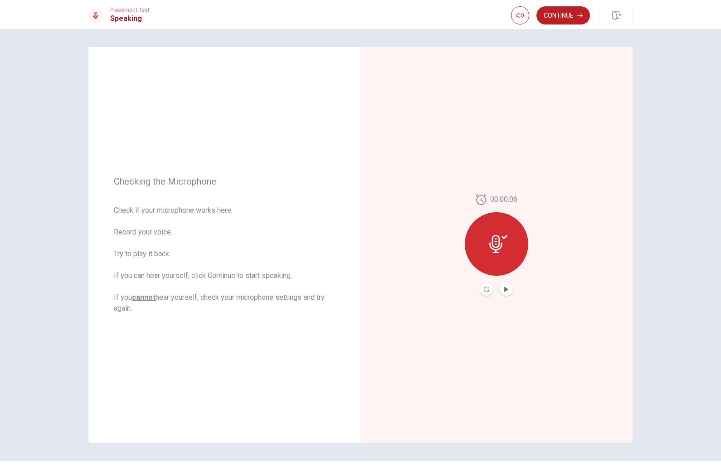
click at [501, 247] on icon at bounding box center [496, 244] width 13 height 18
click at [505, 291] on icon "Play Audio" at bounding box center [506, 289] width 5 height 5
click at [486, 290] on icon "Record Again" at bounding box center [486, 289] width 5 height 5
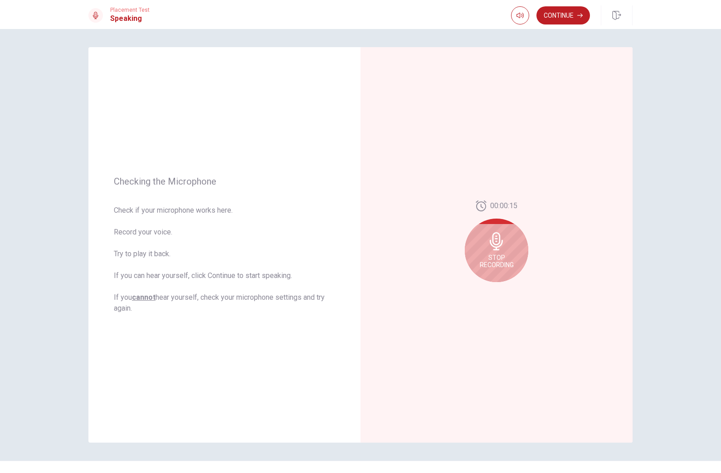
click at [504, 256] on span "Stop Recording" at bounding box center [497, 261] width 34 height 15
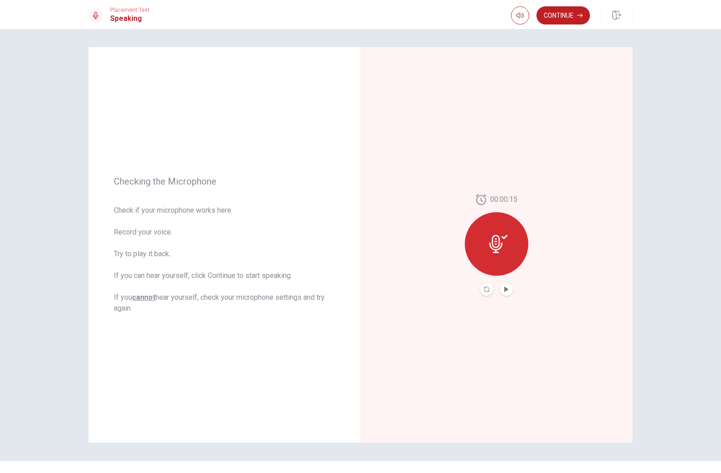
click at [481, 292] on button "Record Again" at bounding box center [486, 289] width 13 height 13
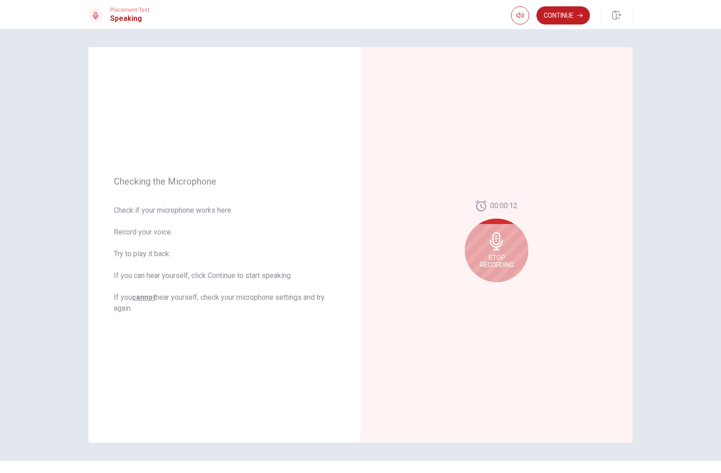
click at [500, 278] on div "Stop Recording" at bounding box center [497, 251] width 64 height 64
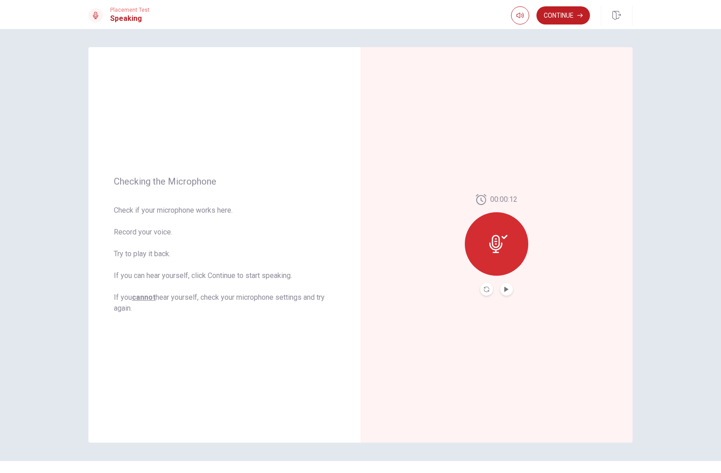
click at [510, 289] on button "Play Audio" at bounding box center [506, 289] width 13 height 13
click at [557, 15] on button "Continue" at bounding box center [564, 15] width 54 height 18
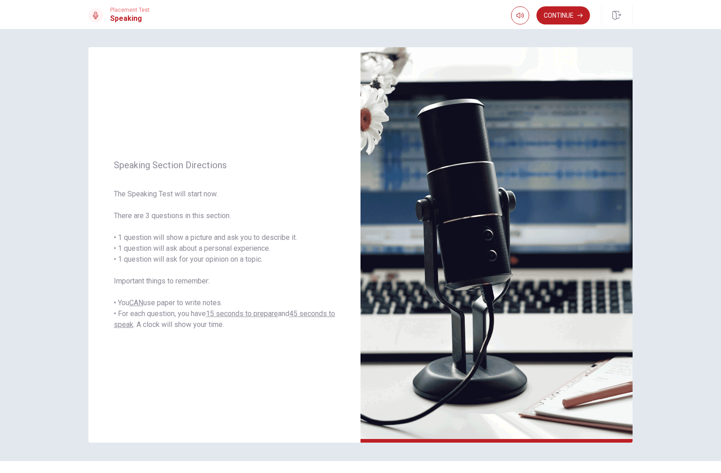
click at [562, 15] on button "Continue" at bounding box center [564, 15] width 54 height 18
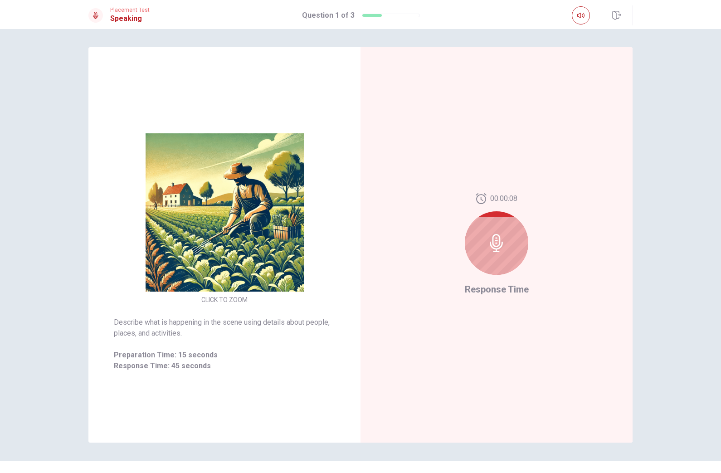
click at [492, 246] on icon at bounding box center [496, 243] width 13 height 18
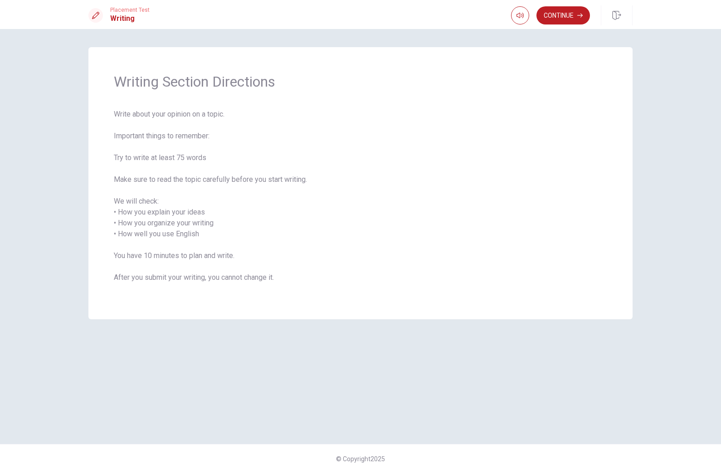
click at [571, 20] on button "Continue" at bounding box center [564, 15] width 54 height 18
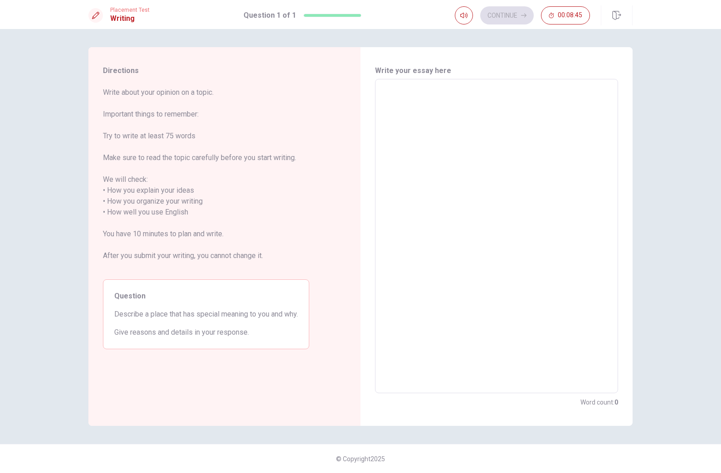
click at [451, 130] on textarea at bounding box center [497, 236] width 230 height 299
type textarea "I"
type textarea "x"
type textarea "I"
type textarea "x"
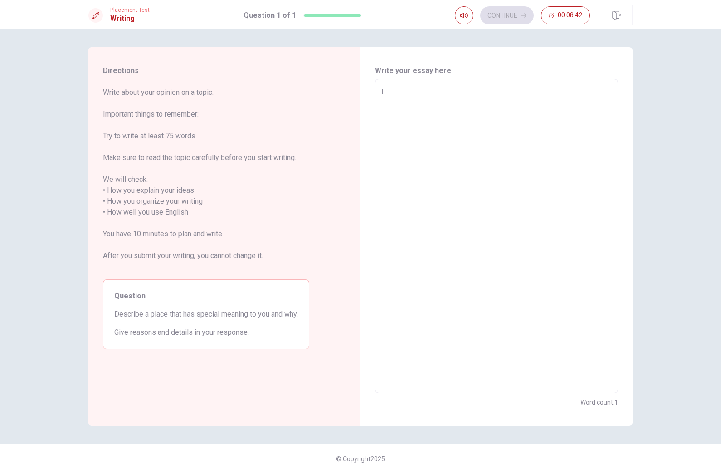
type textarea "I l"
type textarea "x"
type textarea "I li"
type textarea "x"
type textarea "I liv"
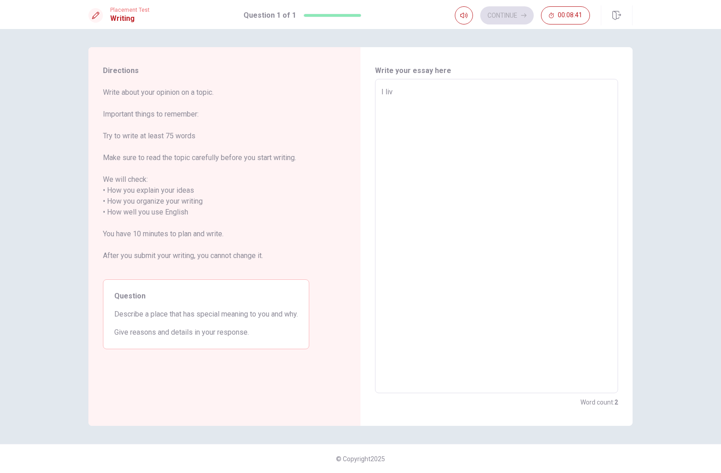
type textarea "x"
type textarea "I live"
type textarea "x"
type textarea "I live"
type textarea "x"
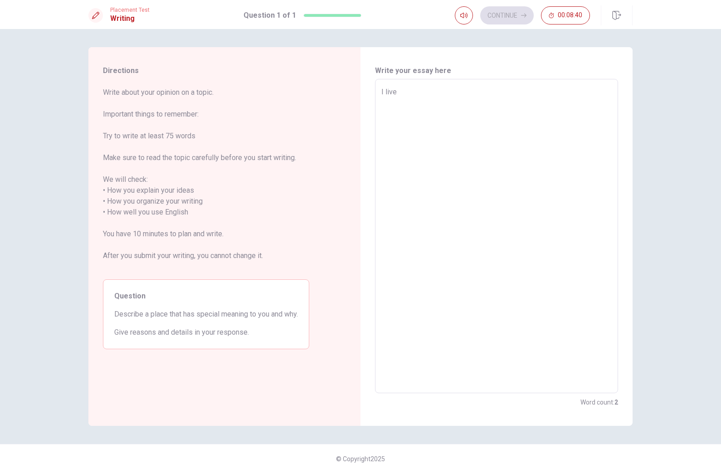
type textarea "I live i"
type textarea "x"
type textarea "I live in"
type textarea "x"
type textarea "I live in"
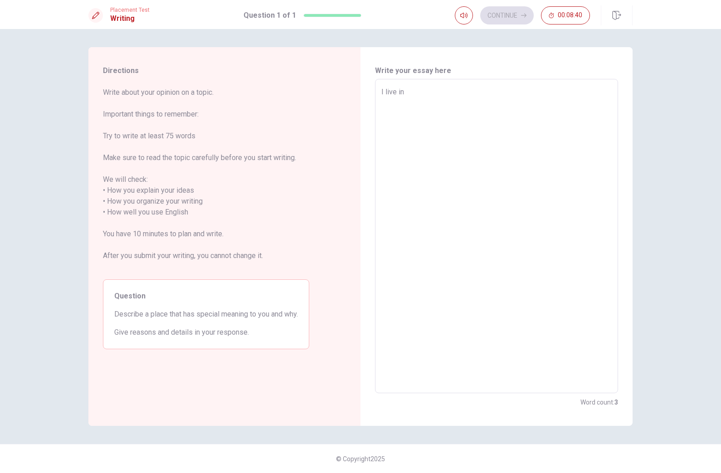
type textarea "x"
type textarea "I live in B"
type textarea "x"
type textarea "I live in [GEOGRAPHIC_DATA]"
type textarea "x"
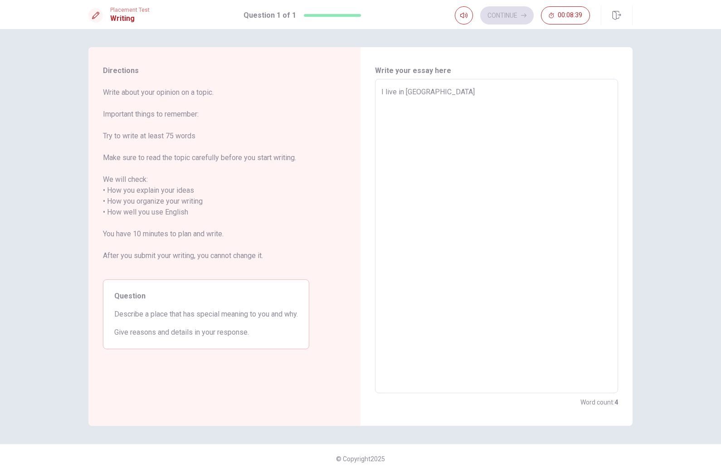
type textarea "I live in [GEOGRAPHIC_DATA]"
type textarea "x"
type textarea "I live in [GEOGRAPHIC_DATA]"
type textarea "x"
type textarea "I live in [GEOGRAPHIC_DATA]"
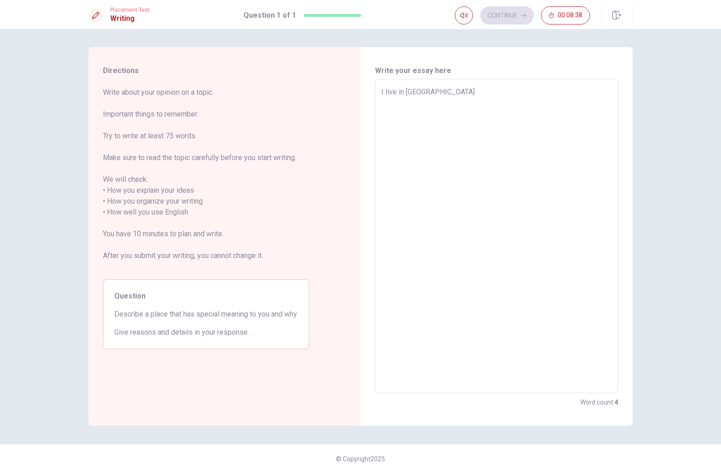
type textarea "x"
type textarea "I live in [GEOGRAPHIC_DATA]"
type textarea "x"
type textarea "I live in [GEOGRAPHIC_DATA]"
type textarea "x"
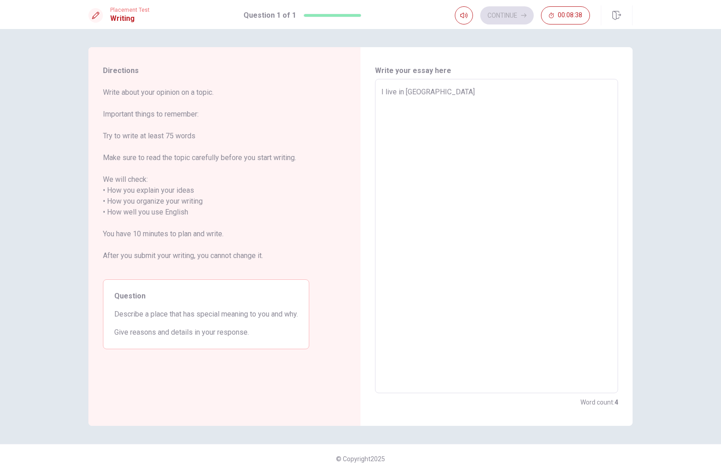
type textarea "I live in [GEOGRAPHIC_DATA] a"
type textarea "x"
type textarea "I live in [GEOGRAPHIC_DATA] an"
type textarea "x"
type textarea "I live in [GEOGRAPHIC_DATA] and"
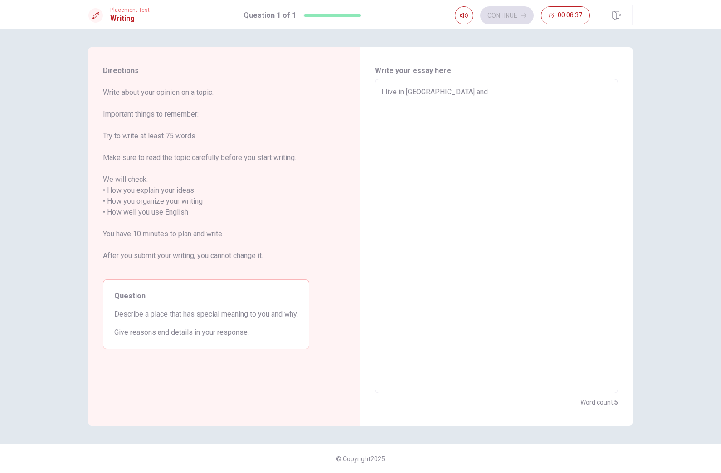
type textarea "x"
type textarea "I live in [GEOGRAPHIC_DATA] and"
type textarea "x"
type textarea "I live in [GEOGRAPHIC_DATA] and a"
type textarea "x"
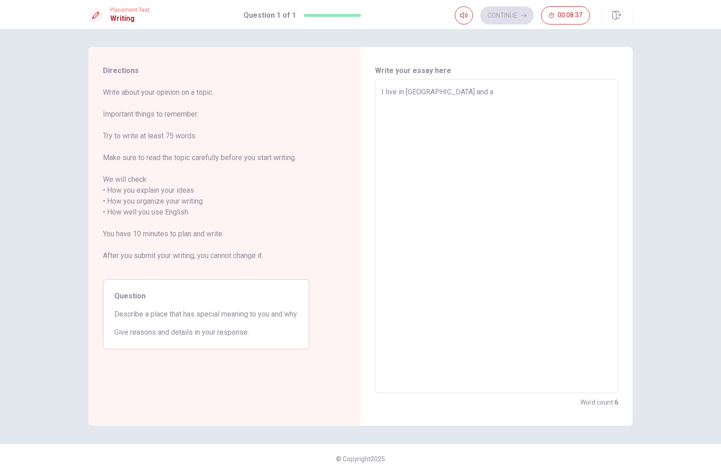
type textarea "I live in [GEOGRAPHIC_DATA] and a"
type textarea "x"
type textarea "I live in [GEOGRAPHIC_DATA] and a o"
type textarea "x"
type textarea "I live in [GEOGRAPHIC_DATA] and a of"
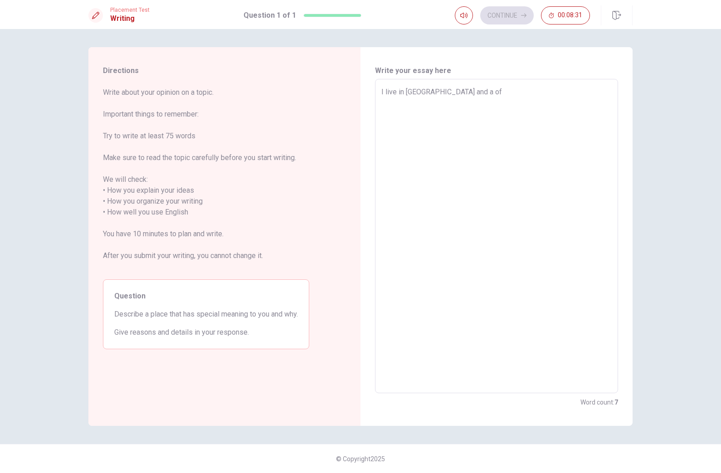
type textarea "x"
type textarea "I live in [GEOGRAPHIC_DATA] and a of"
type textarea "x"
type textarea "I live in [GEOGRAPHIC_DATA] and a of"
type textarea "x"
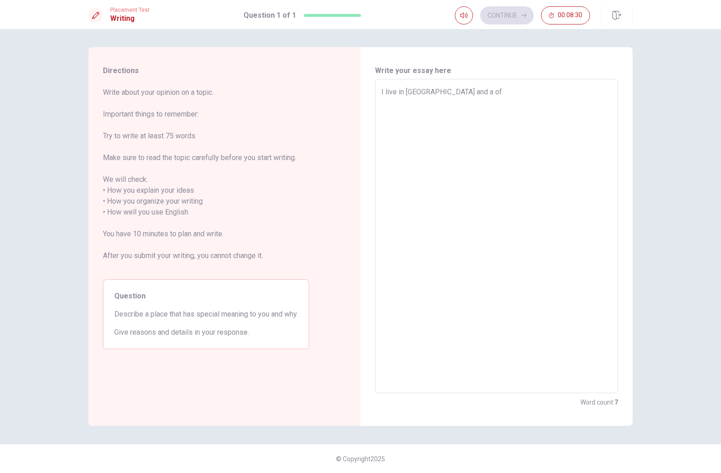
type textarea "I live in [GEOGRAPHIC_DATA] and a o"
type textarea "x"
type textarea "I live in [GEOGRAPHIC_DATA] and a"
type textarea "x"
type textarea "I live in [GEOGRAPHIC_DATA] and a p"
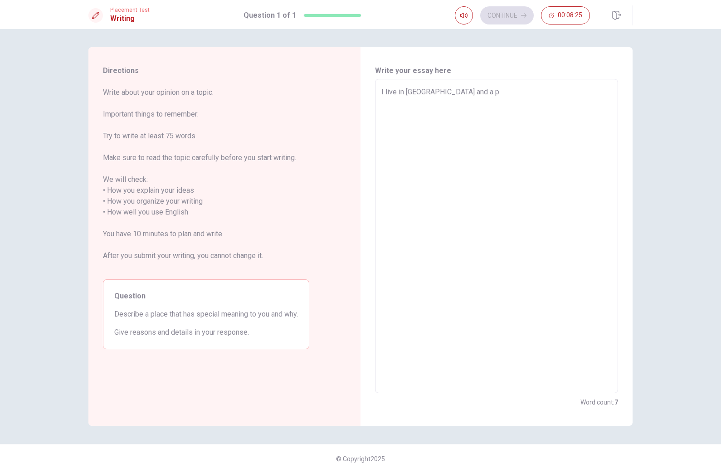
type textarea "x"
type textarea "I live in [GEOGRAPHIC_DATA] and a pl"
type textarea "x"
type textarea "I live in [GEOGRAPHIC_DATA] and a pla"
type textarea "x"
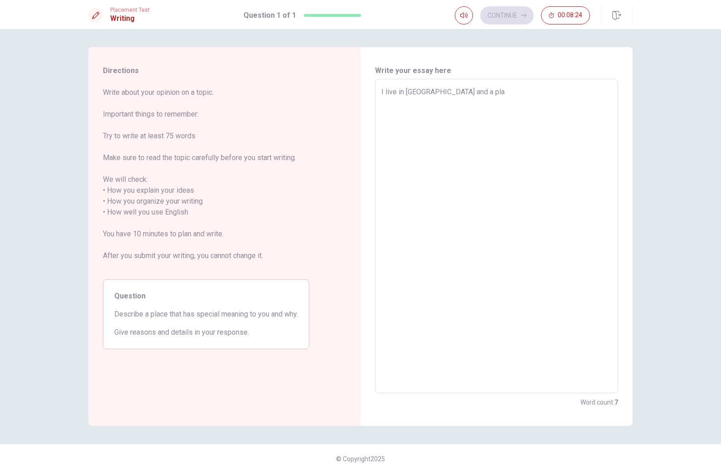
type textarea "I live in [GEOGRAPHIC_DATA] and a plac"
type textarea "x"
type textarea "I live in [GEOGRAPHIC_DATA] and a place"
type textarea "x"
type textarea "I live in [GEOGRAPHIC_DATA] and a place"
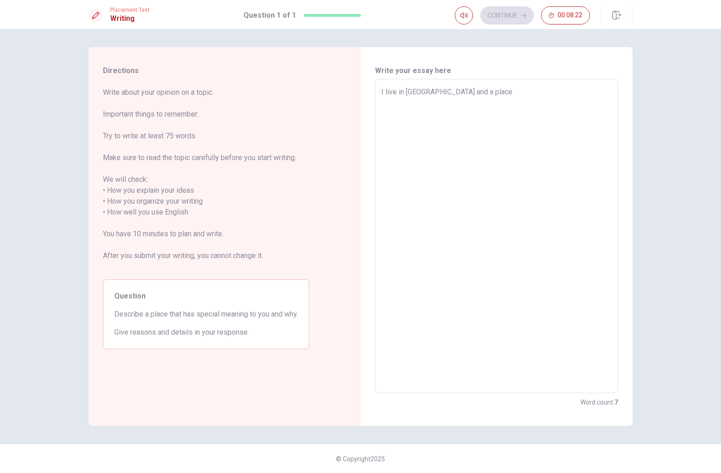
type textarea "x"
type textarea "I live in [GEOGRAPHIC_DATA] and a place h"
type textarea "x"
type textarea "I live in [GEOGRAPHIC_DATA] and a place ha"
type textarea "x"
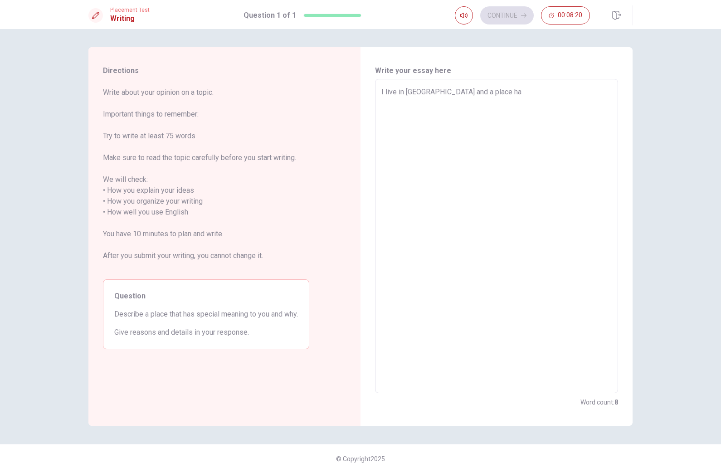
type textarea "I live in [GEOGRAPHIC_DATA] and a place has"
type textarea "x"
type textarea "I live in [GEOGRAPHIC_DATA] and a place has"
type textarea "x"
type textarea "I live in [GEOGRAPHIC_DATA] and a place has a"
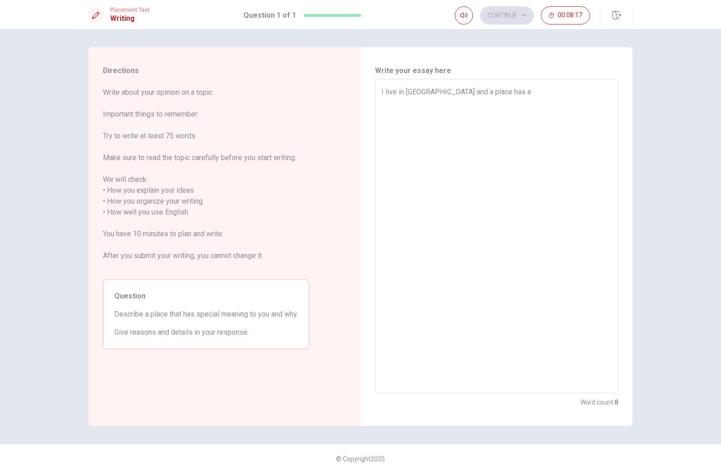
type textarea "x"
type textarea "I live in [GEOGRAPHIC_DATA] and a place has a"
type textarea "x"
type textarea "I live in [GEOGRAPHIC_DATA] and a place has a"
type textarea "x"
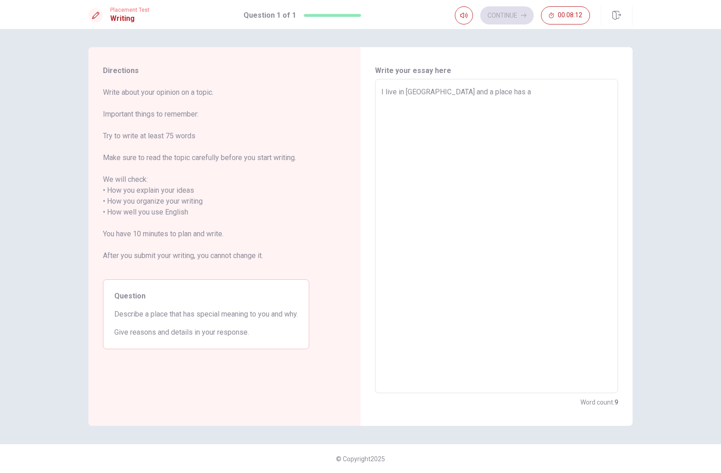
type textarea "I live in [GEOGRAPHIC_DATA] and a place has"
type textarea "x"
type textarea "I live in [GEOGRAPHIC_DATA] and a place has"
type textarea "x"
type textarea "I live in [GEOGRAPHIC_DATA] and a place ha"
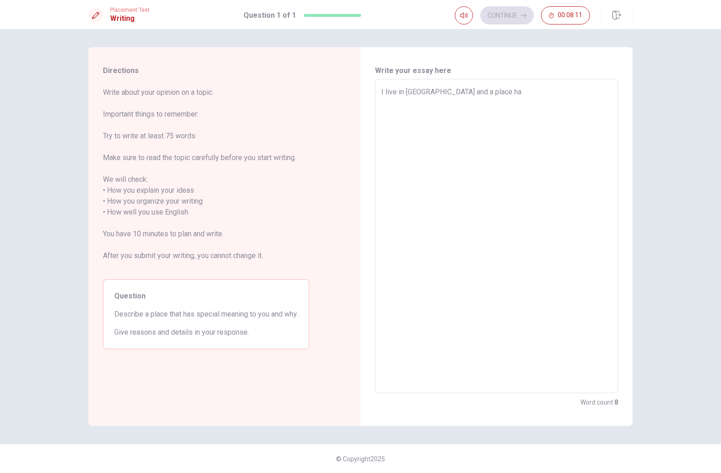
type textarea "x"
type textarea "I live in [GEOGRAPHIC_DATA] and a place h"
type textarea "x"
type textarea "I live in [GEOGRAPHIC_DATA] and a place"
type textarea "x"
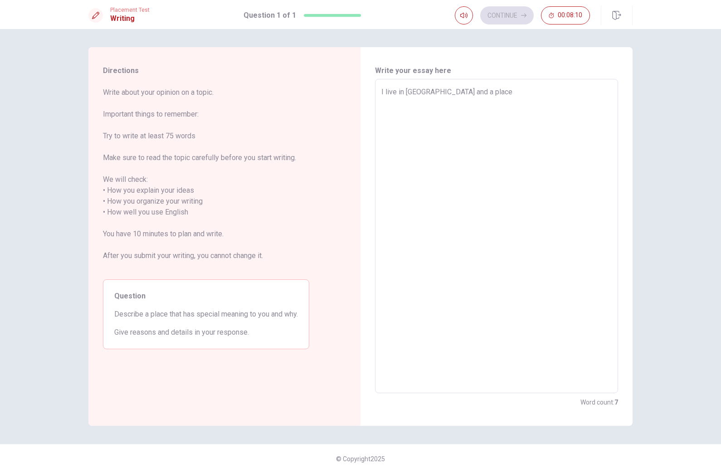
type textarea "I live in [GEOGRAPHIC_DATA] and a place"
type textarea "x"
type textarea "I live in [GEOGRAPHIC_DATA] and a place"
type textarea "x"
type textarea "I live in [GEOGRAPHIC_DATA] and a place i"
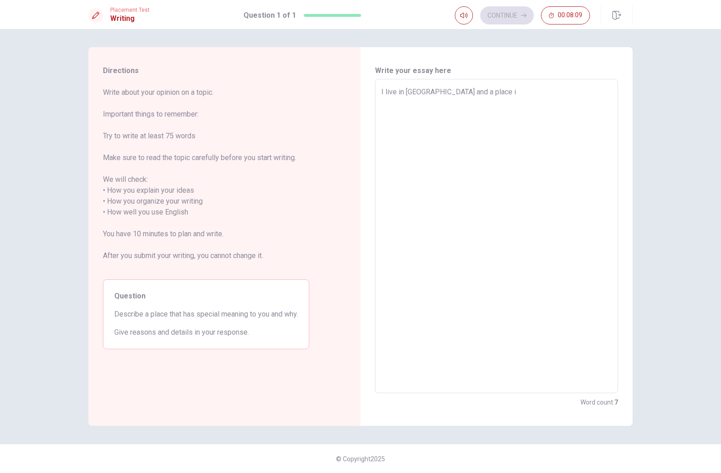
type textarea "x"
type textarea "I live in [GEOGRAPHIC_DATA] and a place if"
type textarea "x"
type textarea "I live in [GEOGRAPHIC_DATA] and a place if"
type textarea "x"
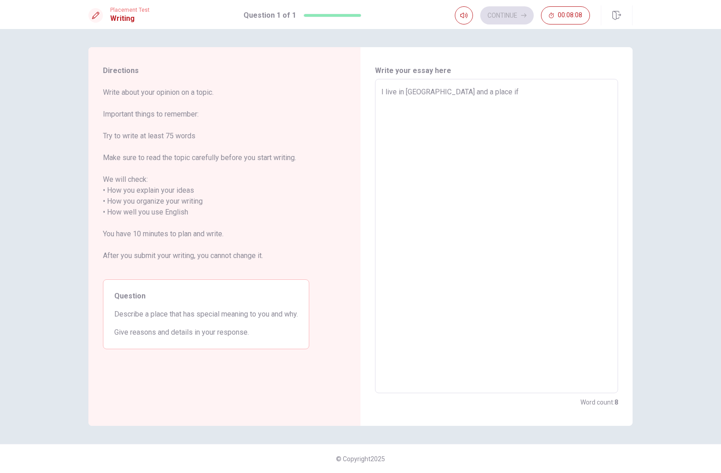
type textarea "I live in [GEOGRAPHIC_DATA] and a place if q"
type textarea "x"
type textarea "I live in [GEOGRAPHIC_DATA] and a place if"
type textarea "x"
type textarea "I live in [GEOGRAPHIC_DATA] and a place if h"
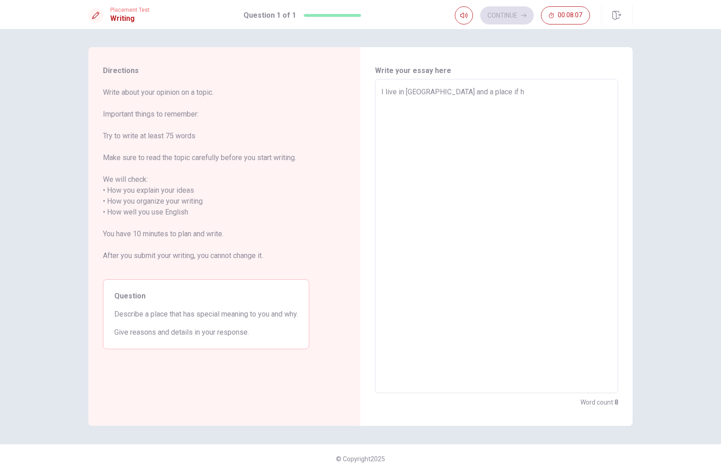
type textarea "x"
type textarea "I live in [GEOGRAPHIC_DATA] and a place if ha"
type textarea "x"
type textarea "I live in [GEOGRAPHIC_DATA] and a place if has"
type textarea "x"
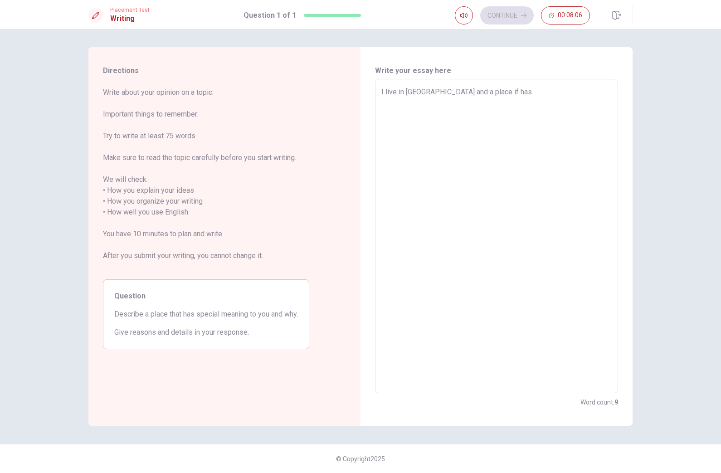
type textarea "I live in [GEOGRAPHIC_DATA] and a place if has"
type textarea "x"
type textarea "I live in [GEOGRAPHIC_DATA] and a place if has a"
type textarea "x"
type textarea "I live in [GEOGRAPHIC_DATA] and a place if has a"
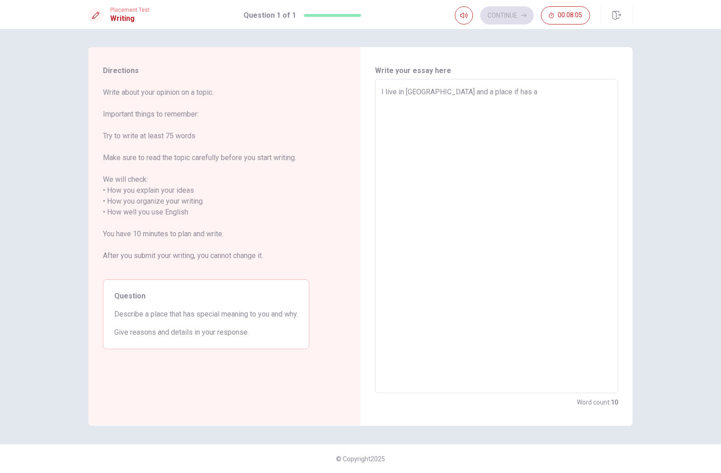
type textarea "x"
type textarea "I live in [GEOGRAPHIC_DATA] and a place if has a g"
type textarea "x"
type textarea "I live in [GEOGRAPHIC_DATA] and a place if has a go"
type textarea "x"
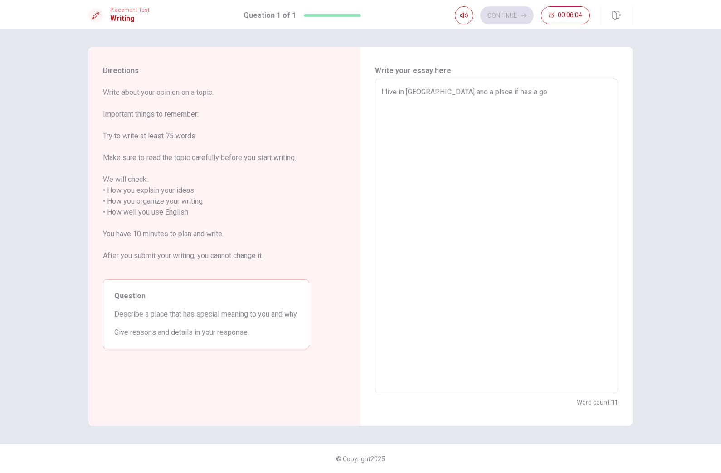
type textarea "I live in [GEOGRAPHIC_DATA] and a place if has a goo"
type textarea "x"
type textarea "I live in [GEOGRAPHIC_DATA] and a place if has a good"
type textarea "x"
type textarea "I live in [GEOGRAPHIC_DATA] and a place if has a good"
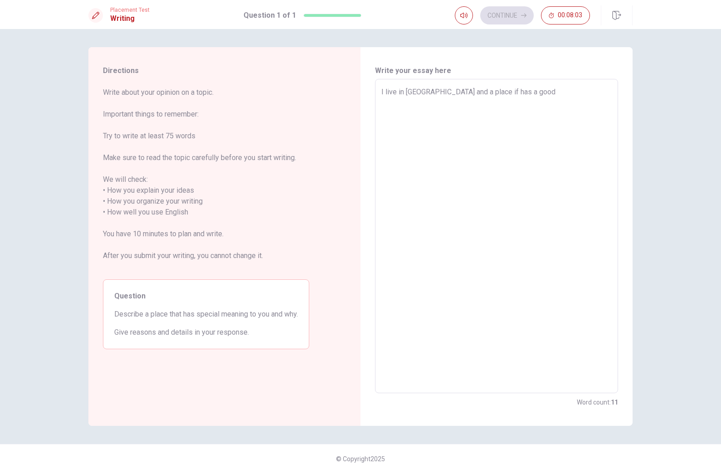
type textarea "x"
type textarea "I live in [GEOGRAPHIC_DATA] and a place if has a good r"
type textarea "x"
type textarea "I live in [GEOGRAPHIC_DATA] and a place if has a good re"
type textarea "x"
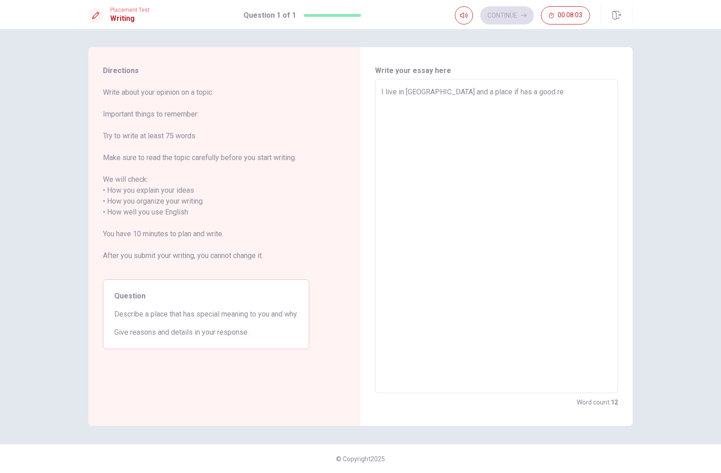
type textarea "I live in [GEOGRAPHIC_DATA] and a place if has a good rem"
type textarea "x"
type textarea "I live in [GEOGRAPHIC_DATA] and a place if has a good reme"
type textarea "x"
type textarea "I live in [GEOGRAPHIC_DATA] and a place if has a good remem"
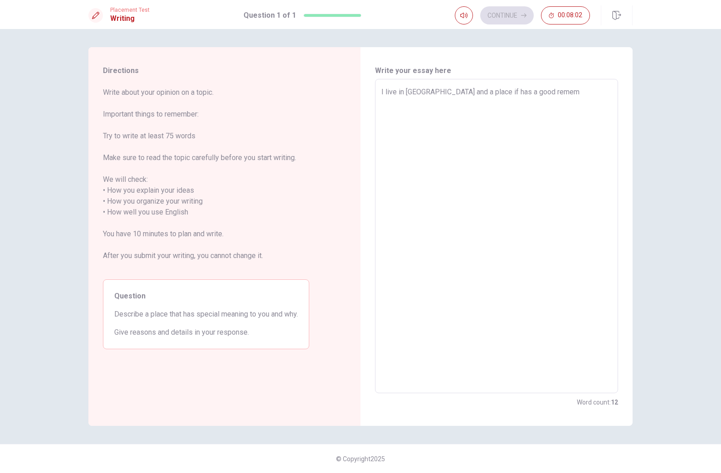
type textarea "x"
type textarea "I live in [GEOGRAPHIC_DATA] and a place if has a good rememb"
type textarea "x"
type textarea "I live in [GEOGRAPHIC_DATA] and a place if has a good remembr"
type textarea "x"
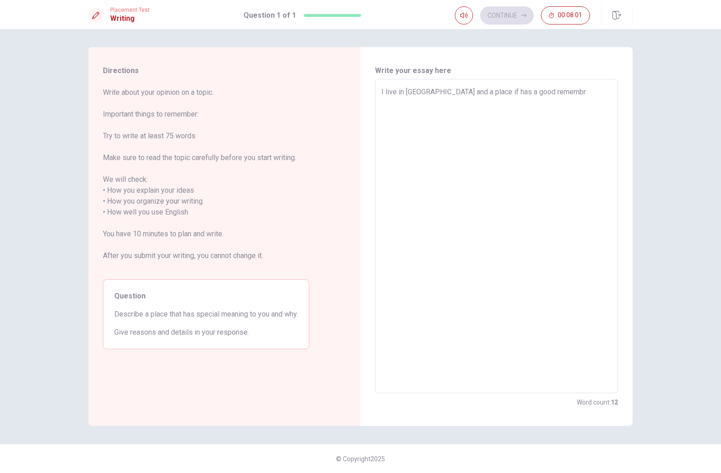
type textarea "I live in [GEOGRAPHIC_DATA] and a place if has a good rememb"
type textarea "x"
type textarea "I live in [GEOGRAPHIC_DATA] and a place if has a good remembe"
type textarea "x"
type textarea "I live in [GEOGRAPHIC_DATA] and a place if has a good remembes"
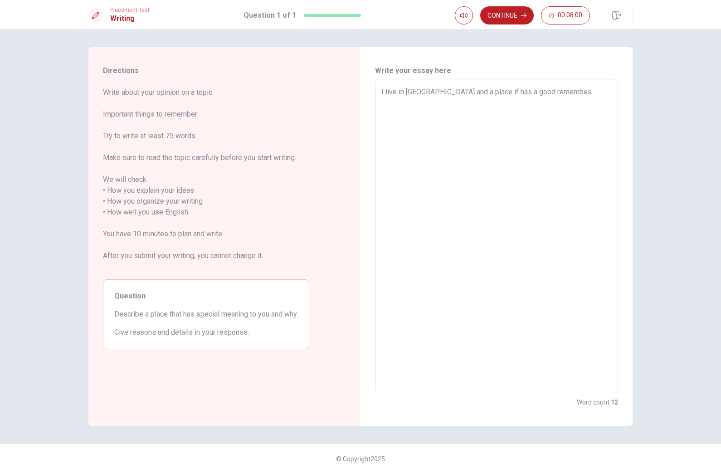
type textarea "x"
type textarea "I live in [GEOGRAPHIC_DATA] and a place if has a good remembe"
type textarea "x"
type textarea "I live in [GEOGRAPHIC_DATA] and a place if has a good remember"
type textarea "x"
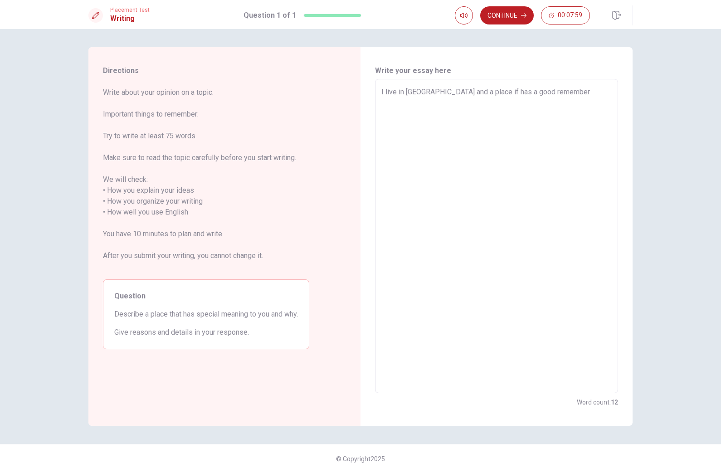
type textarea "I live in [GEOGRAPHIC_DATA] and a place if has a good remembers"
type textarea "x"
type textarea "I live in [GEOGRAPHIC_DATA] and a place if has a good remembers"
type textarea "x"
type textarea "I live in [GEOGRAPHIC_DATA] and a place if has a good remembers t"
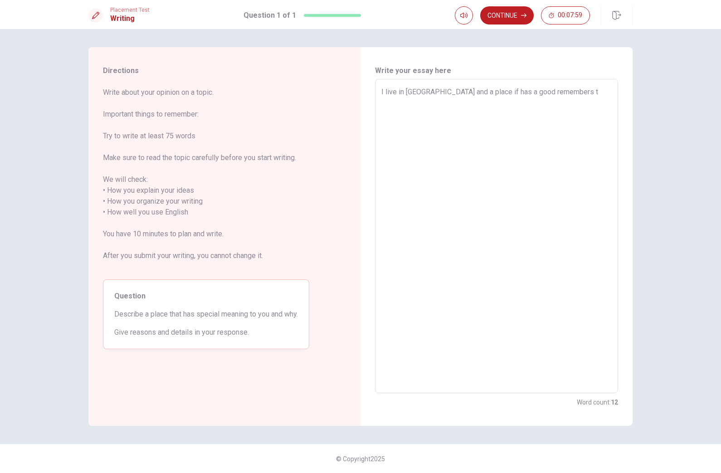
type textarea "x"
type textarea "I live in [GEOGRAPHIC_DATA] and a place if has a good remembers to"
type textarea "x"
type textarea "I live in [GEOGRAPHIC_DATA] and a place if has a good remembers to"
type textarea "x"
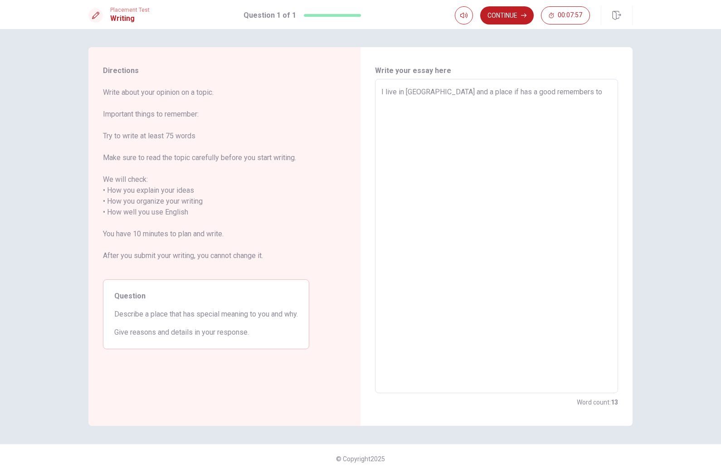
type textarea "I live in [GEOGRAPHIC_DATA] and a place if has a good remembers to m"
type textarea "x"
type textarea "I live in [GEOGRAPHIC_DATA] and a place if has a good remembers to me"
type textarea "x"
type textarea "I live in [GEOGRAPHIC_DATA] and a place if has a good remembers to me"
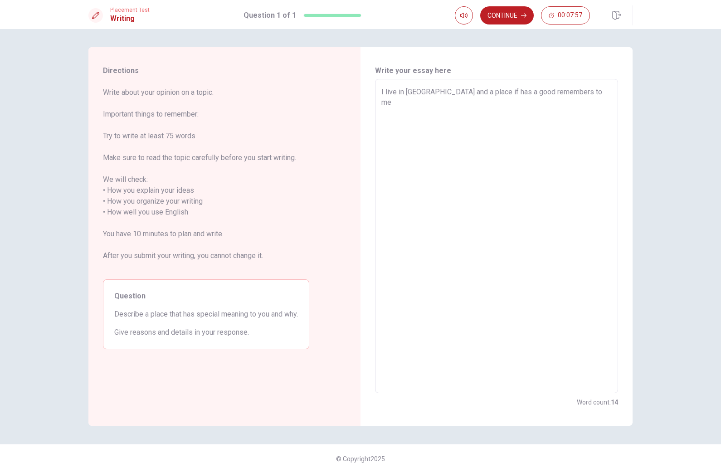
type textarea "x"
type textarea "I live in [GEOGRAPHIC_DATA] and a place if has a good remembers to me i"
type textarea "x"
type textarea "I live in [GEOGRAPHIC_DATA] and a place if has a good remembers to me is"
type textarea "x"
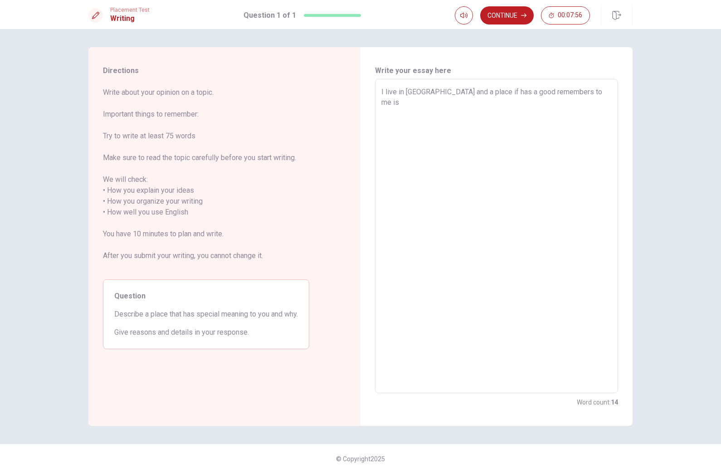
type textarea "I live in [GEOGRAPHIC_DATA] and a place if has a good remembers to me is"
type textarea "x"
type textarea "I live in [GEOGRAPHIC_DATA] and a place if has a good remembers to me is C"
type textarea "x"
type textarea "I live in [GEOGRAPHIC_DATA] and a place if has a good remembers to me is Ca"
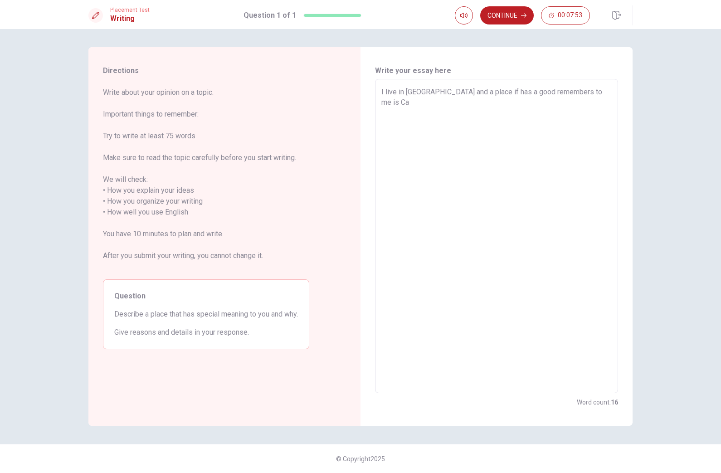
type textarea "x"
type textarea "I live in [GEOGRAPHIC_DATA] and a place if has a good remembers to me is Cam"
type textarea "x"
type textarea "I live in [GEOGRAPHIC_DATA] and a place if has a good remembers to me is Camp"
type textarea "x"
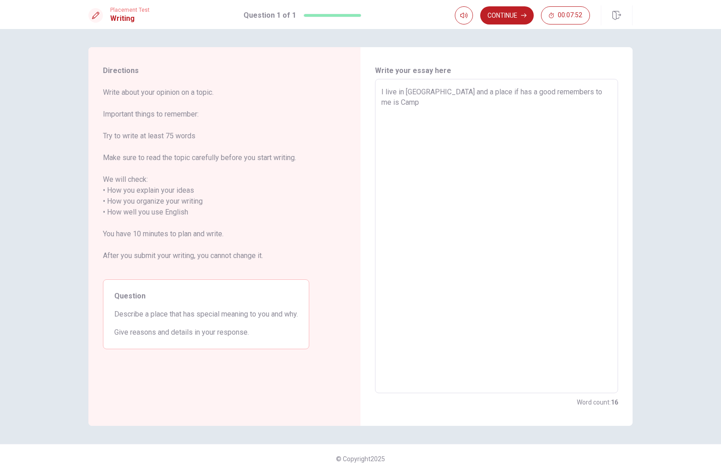
type textarea "I live in [GEOGRAPHIC_DATA] and a place if has a good remembers to me is Campo"
type textarea "x"
type textarea "I live in [GEOGRAPHIC_DATA] and a place if has a good remembers to me is [PERSO…"
type textarea "x"
type textarea "I live in [GEOGRAPHIC_DATA] and a place if has a good remembers to me is [PERSO…"
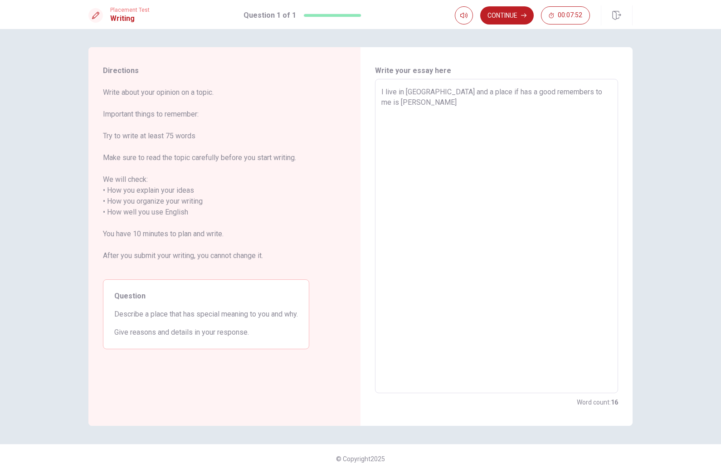
type textarea "x"
type textarea "I live in [GEOGRAPHIC_DATA] and a place if has a good remembers to me is [PERSO…"
type textarea "x"
type textarea "I live in [GEOGRAPHIC_DATA] and a place if has a good remembers to me is [PERSO…"
type textarea "x"
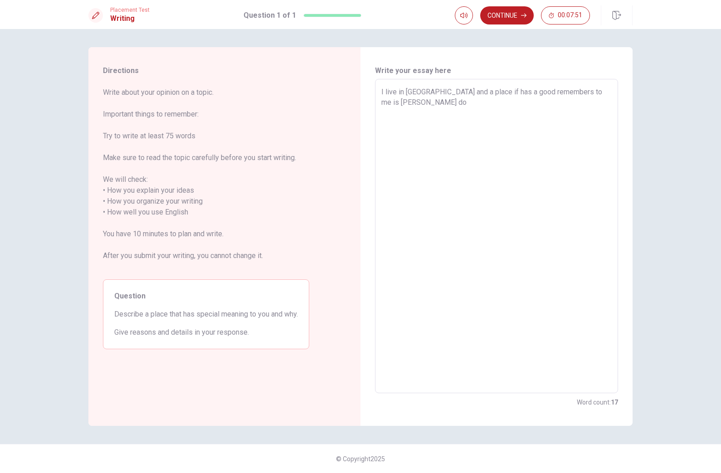
type textarea "I live in [GEOGRAPHIC_DATA] and a place if has a good remembers to me is [PERSO…"
type textarea "x"
type textarea "I live in [GEOGRAPHIC_DATA] and a place if has a good remembers to me is [PERSO…"
click at [448, 101] on textarea "I live in [GEOGRAPHIC_DATA] and a place if has a good remembers to me is [PERSO…" at bounding box center [497, 236] width 230 height 299
click at [454, 98] on textarea "I live in [GEOGRAPHIC_DATA] and a place if has a good remembers to me is [PERSO…" at bounding box center [497, 236] width 230 height 299
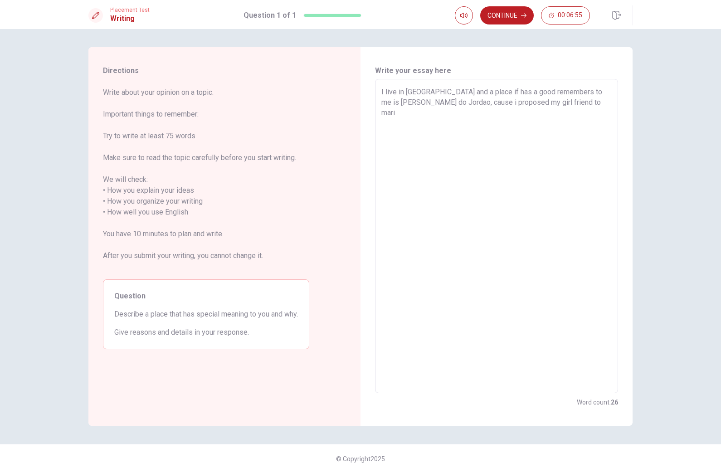
click at [496, 99] on textarea "I live in [GEOGRAPHIC_DATA] and a place if has a good remembers to me is [PERSO…" at bounding box center [497, 236] width 230 height 299
click at [564, 107] on textarea "I live in [GEOGRAPHIC_DATA] and a place if has a good remembers to me is [PERSO…" at bounding box center [497, 236] width 230 height 299
